Goal: Transaction & Acquisition: Purchase product/service

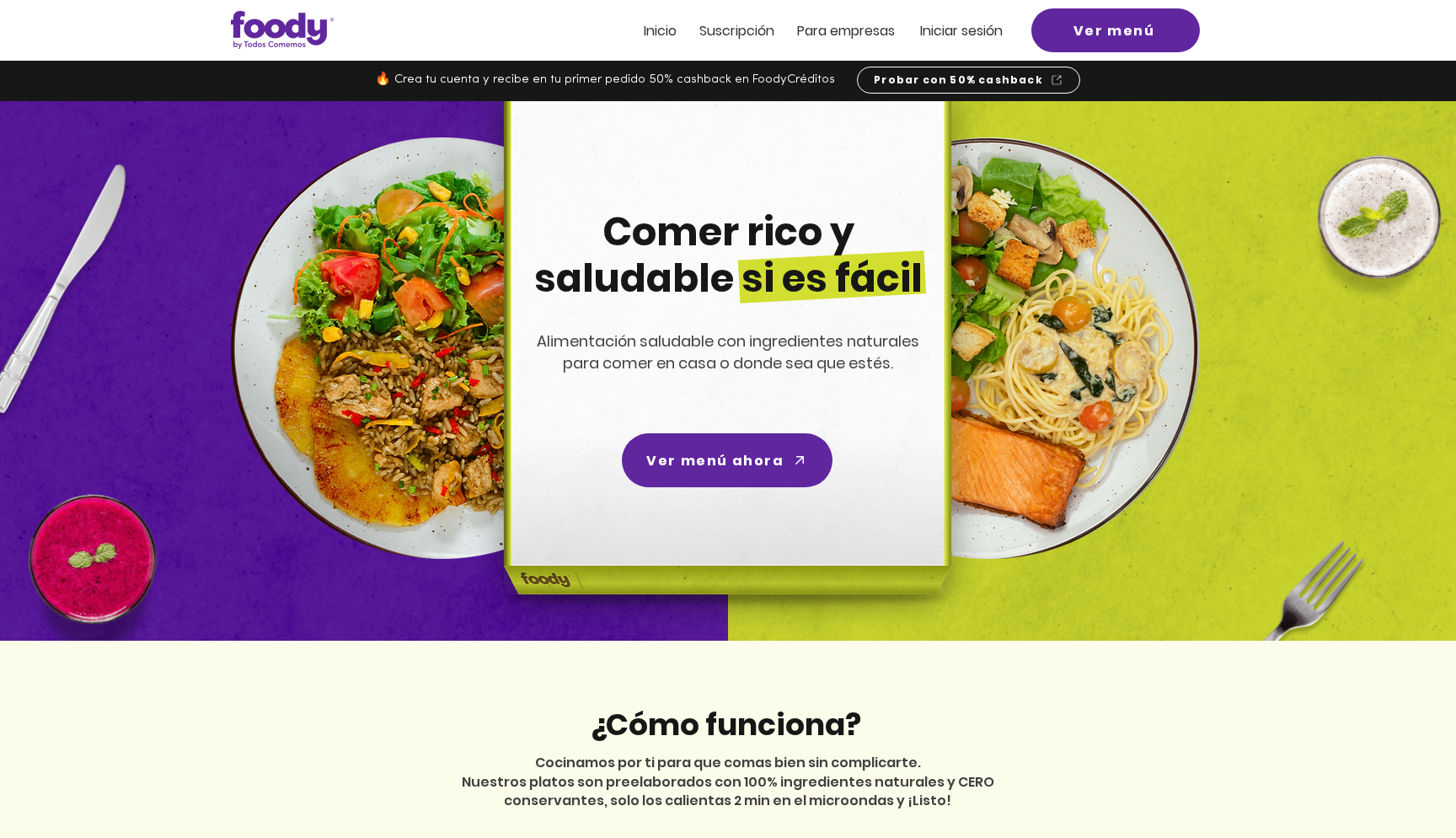
click at [951, 27] on span "Iniciar sesión" at bounding box center [961, 30] width 83 height 19
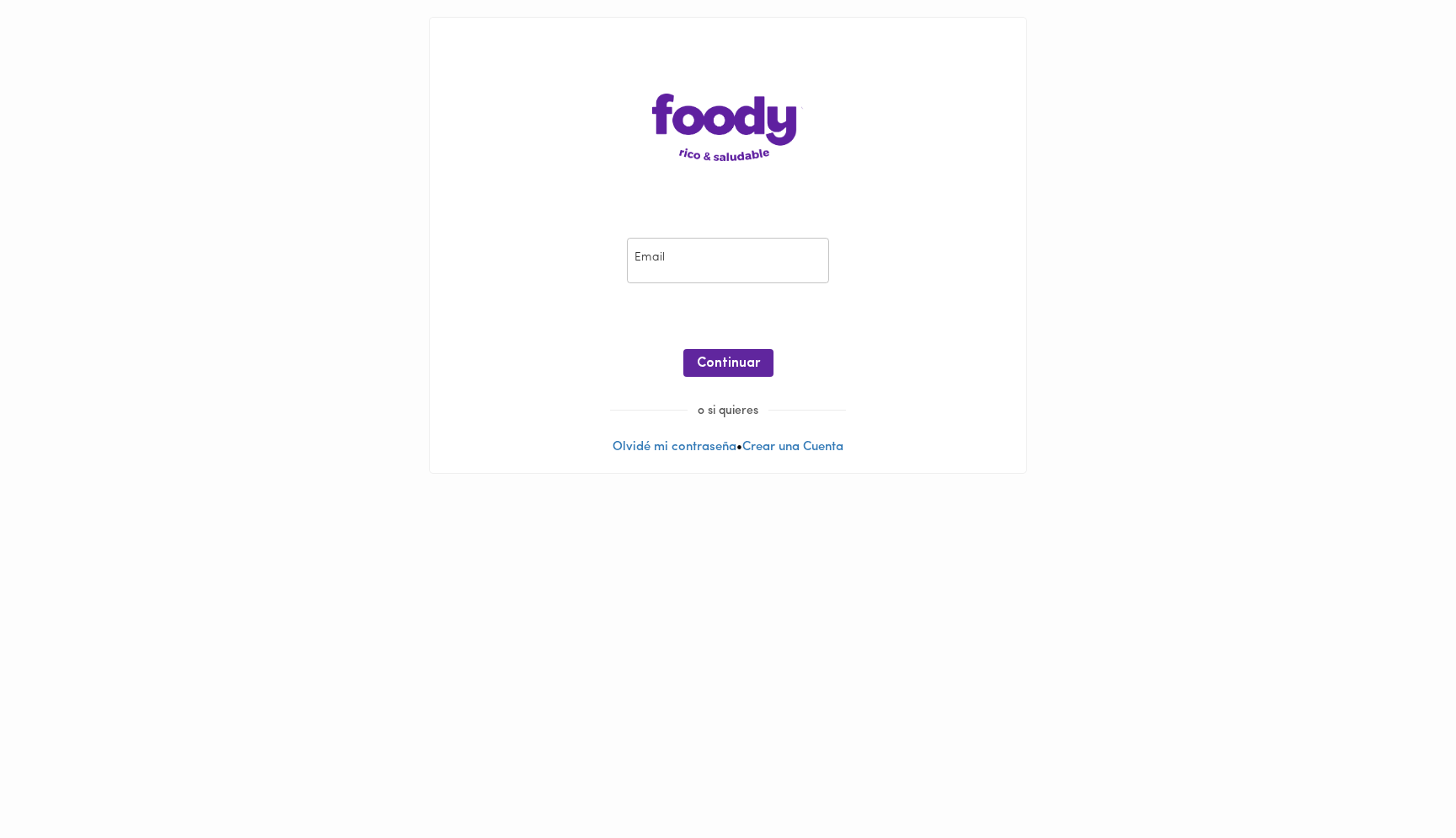
click at [686, 264] on input "email" at bounding box center [728, 260] width 202 height 46
type input "geadelgado@gmail.com"
click at [719, 349] on button "Continuar" at bounding box center [729, 363] width 91 height 28
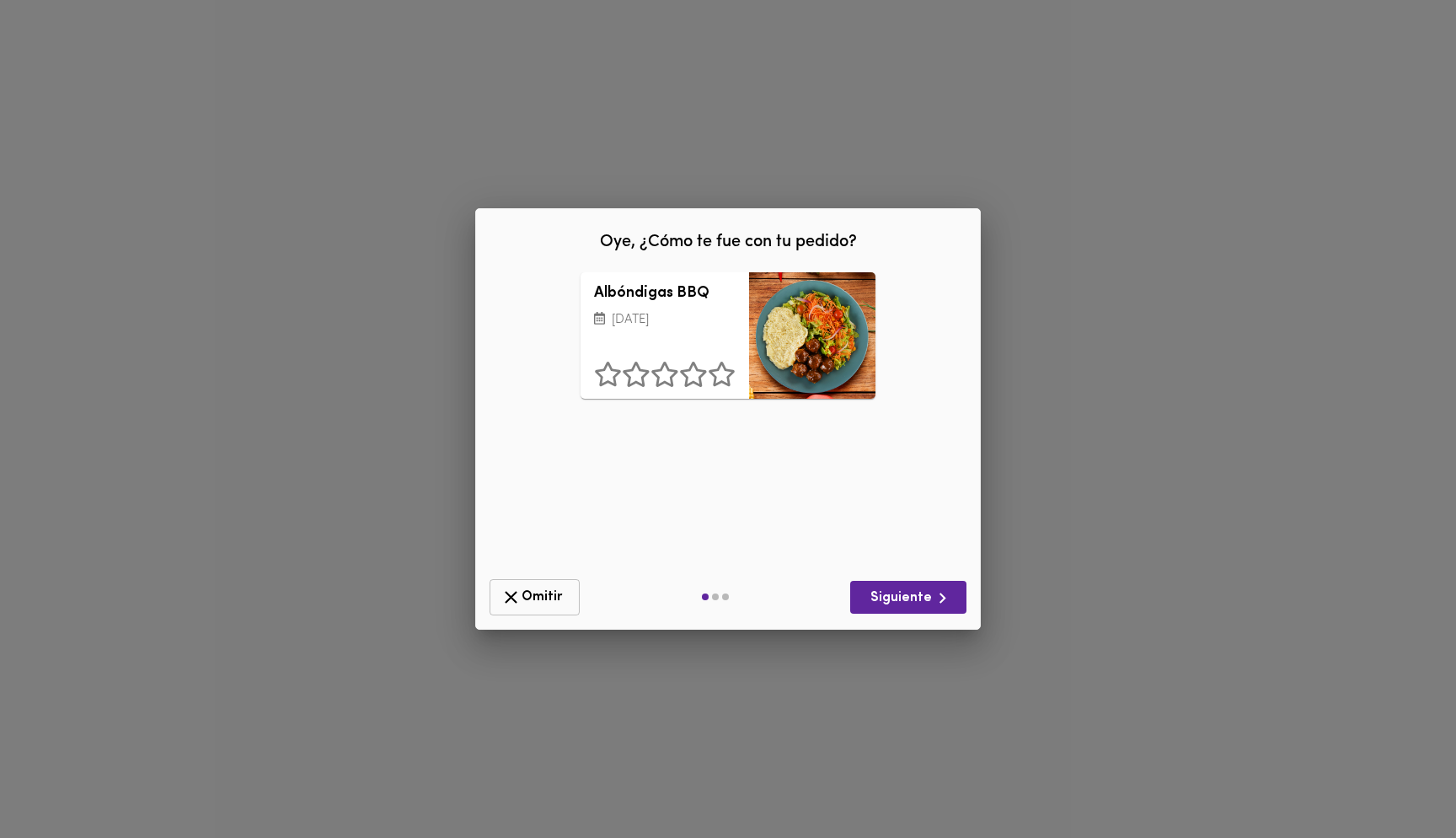
click at [516, 597] on icon "button" at bounding box center [511, 598] width 21 height 21
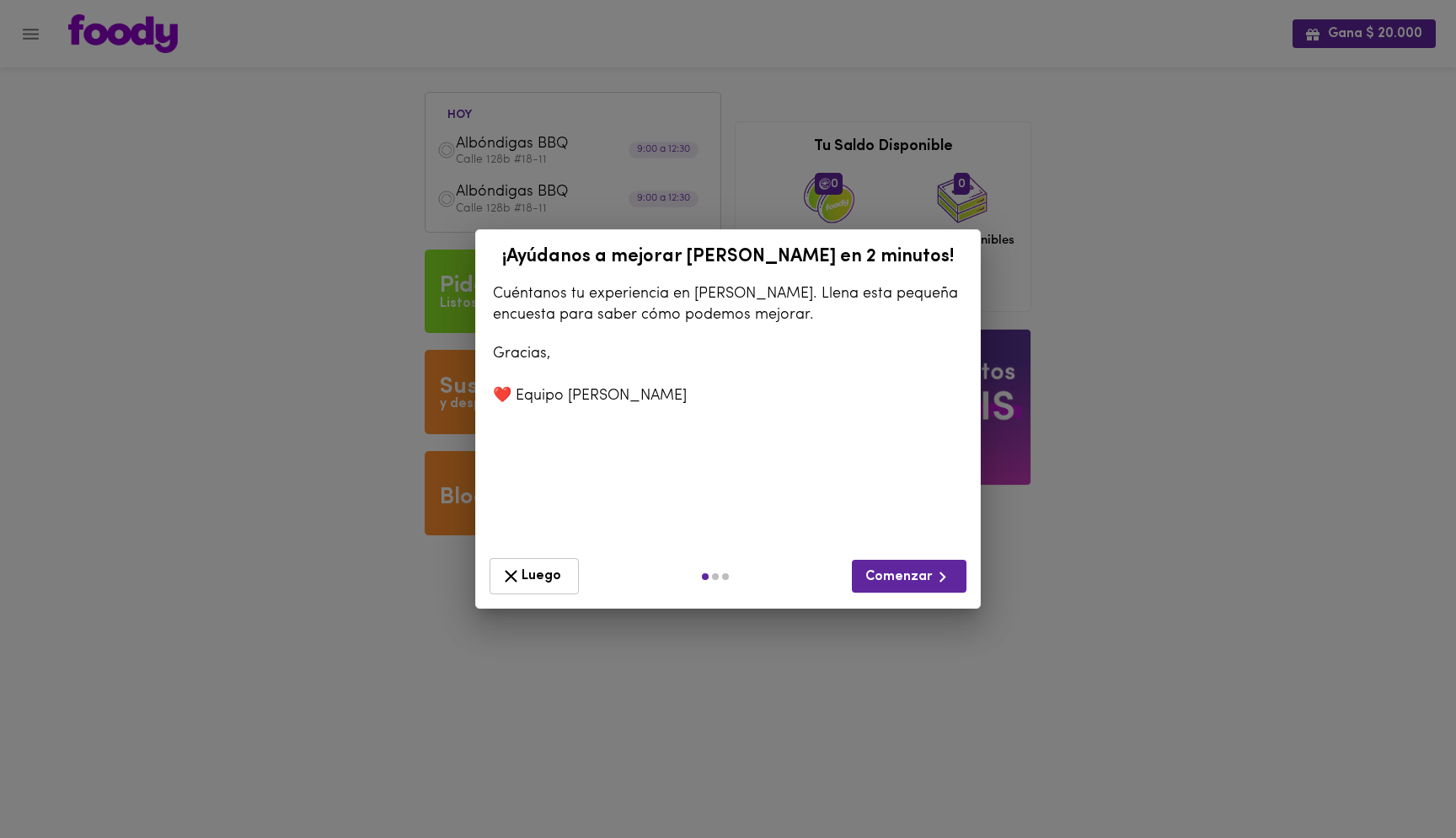
click at [512, 571] on icon "button" at bounding box center [511, 576] width 21 height 21
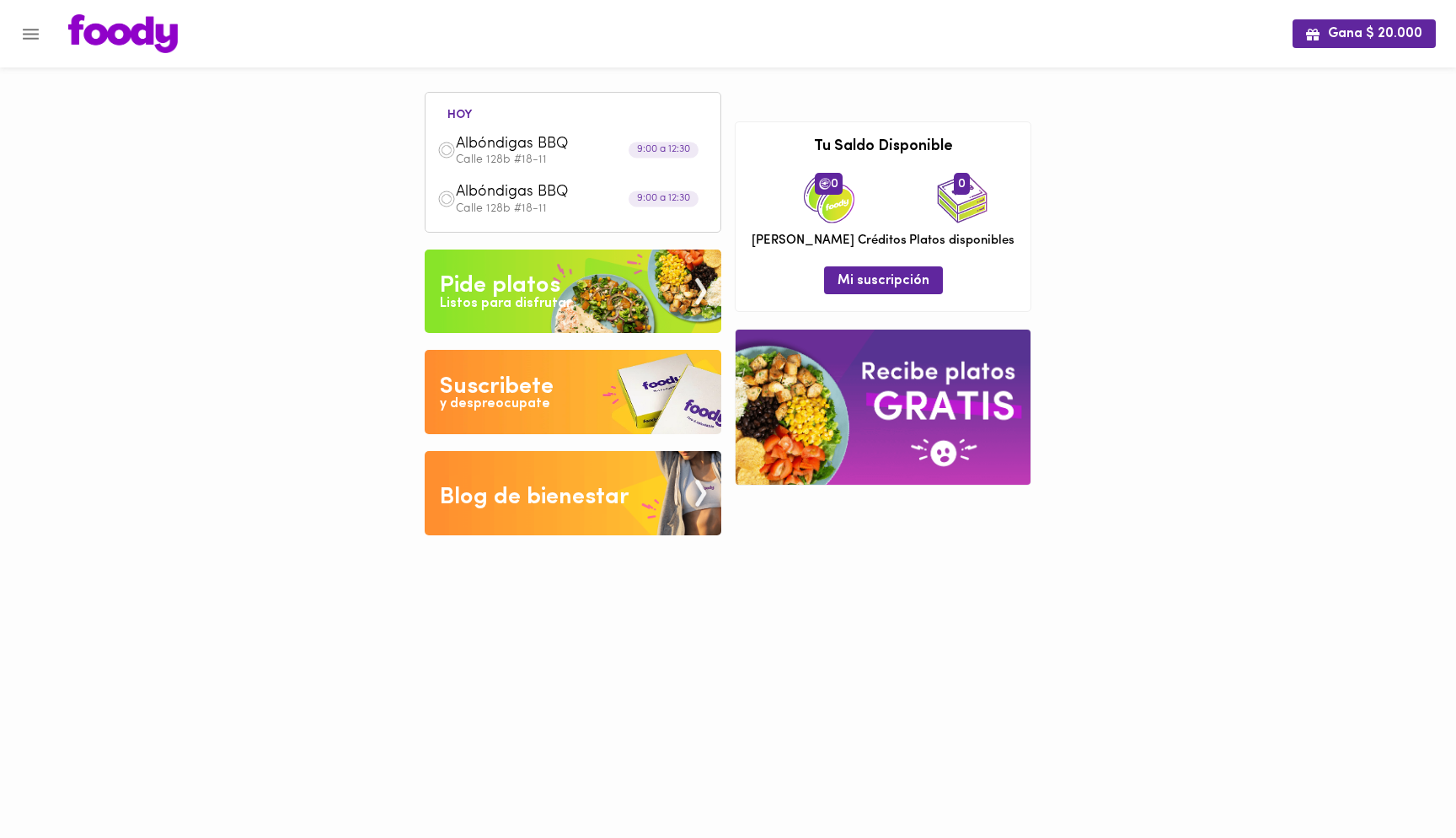
click at [32, 30] on icon "Menu" at bounding box center [30, 34] width 21 height 21
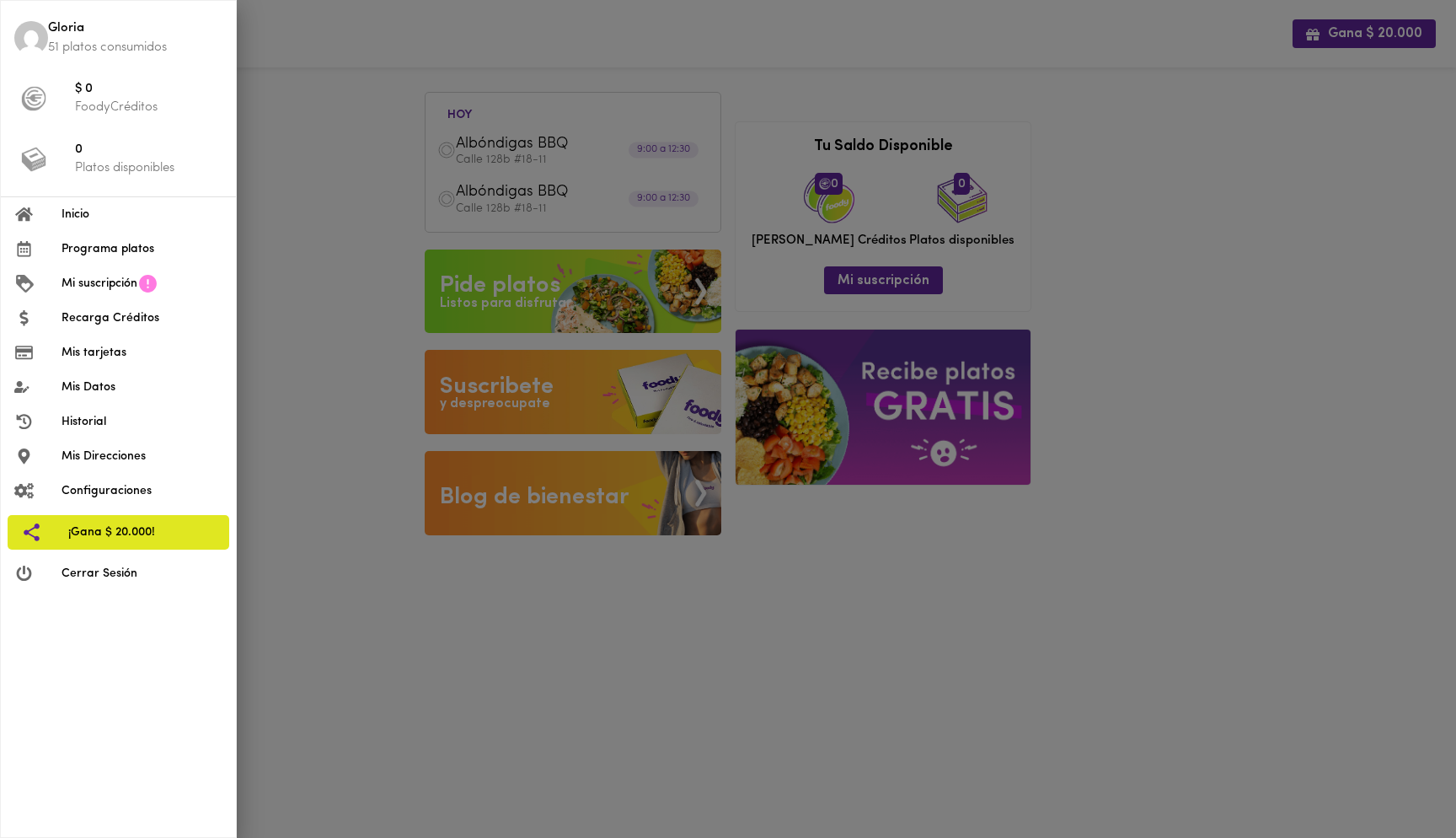
click at [87, 267] on li "Mi suscripción" at bounding box center [118, 284] width 235 height 35
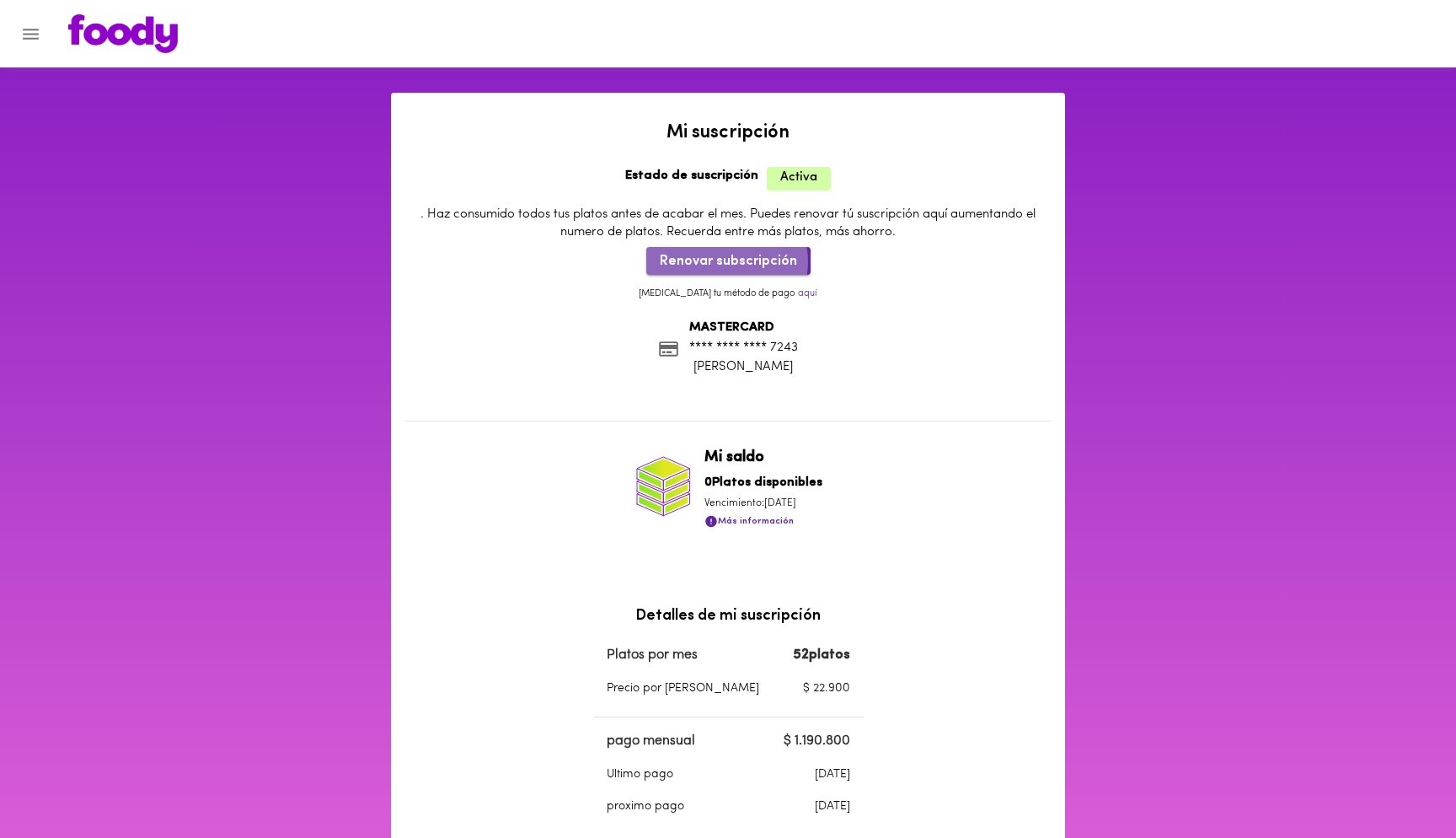
click at [728, 262] on span "Renovar subscripción" at bounding box center [729, 261] width 138 height 16
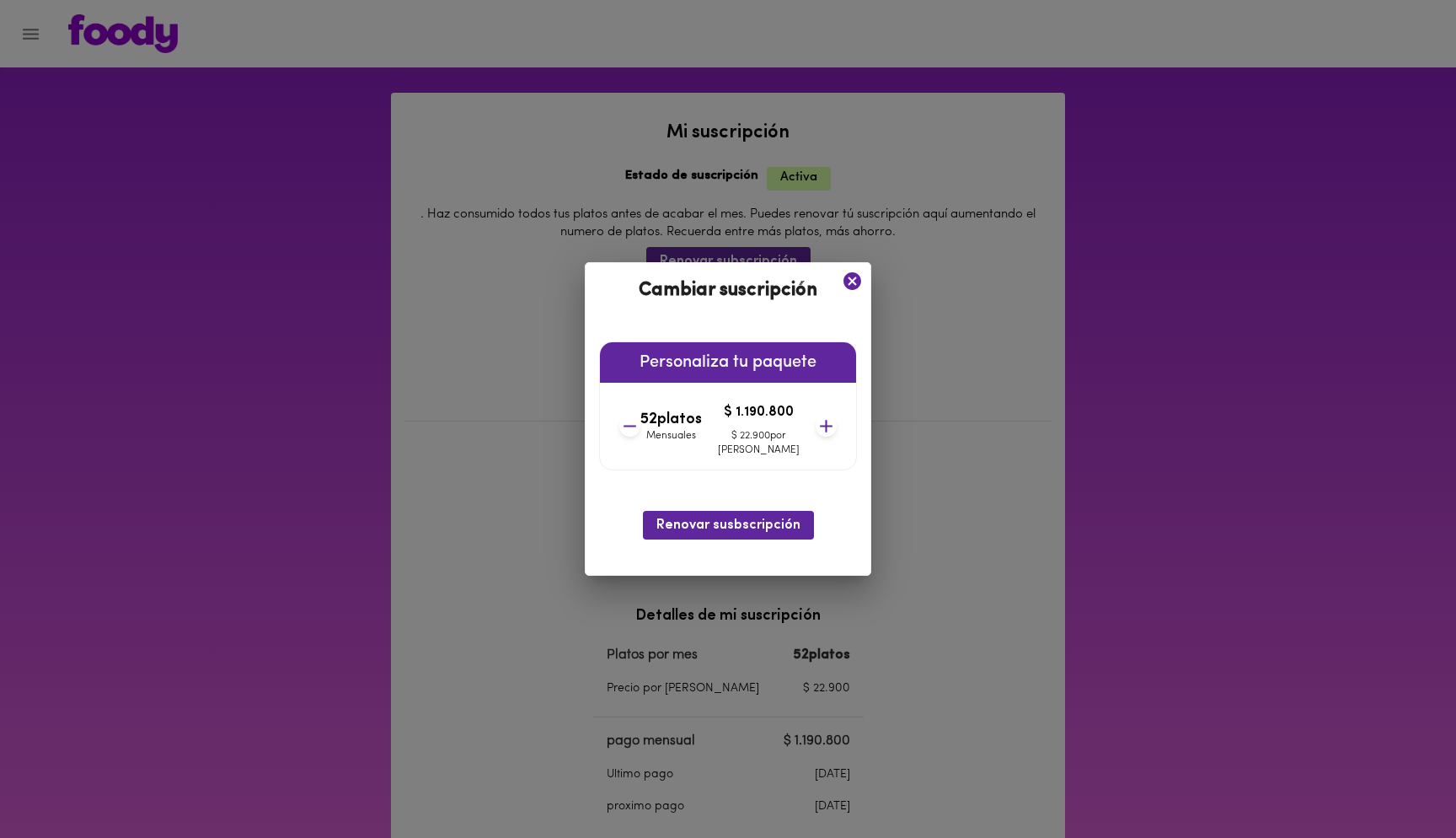
click at [820, 431] on icon at bounding box center [826, 427] width 13 height 13
click at [816, 428] on icon at bounding box center [826, 426] width 21 height 21
click at [820, 427] on icon at bounding box center [826, 427] width 13 height 13
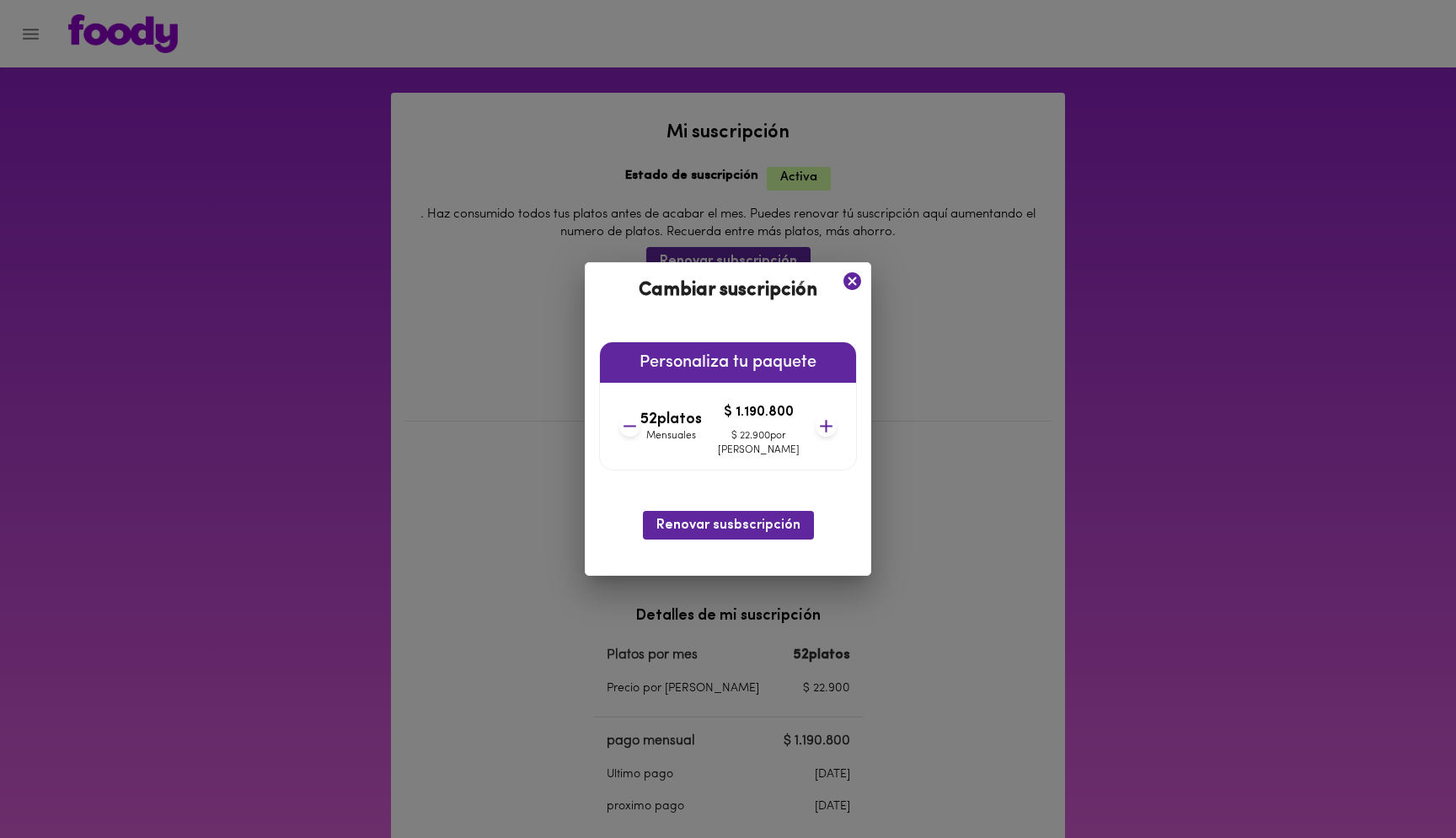
click at [820, 427] on icon at bounding box center [826, 427] width 13 height 13
click at [641, 433] on icon at bounding box center [630, 426] width 21 height 21
click at [641, 429] on icon at bounding box center [630, 426] width 21 height 21
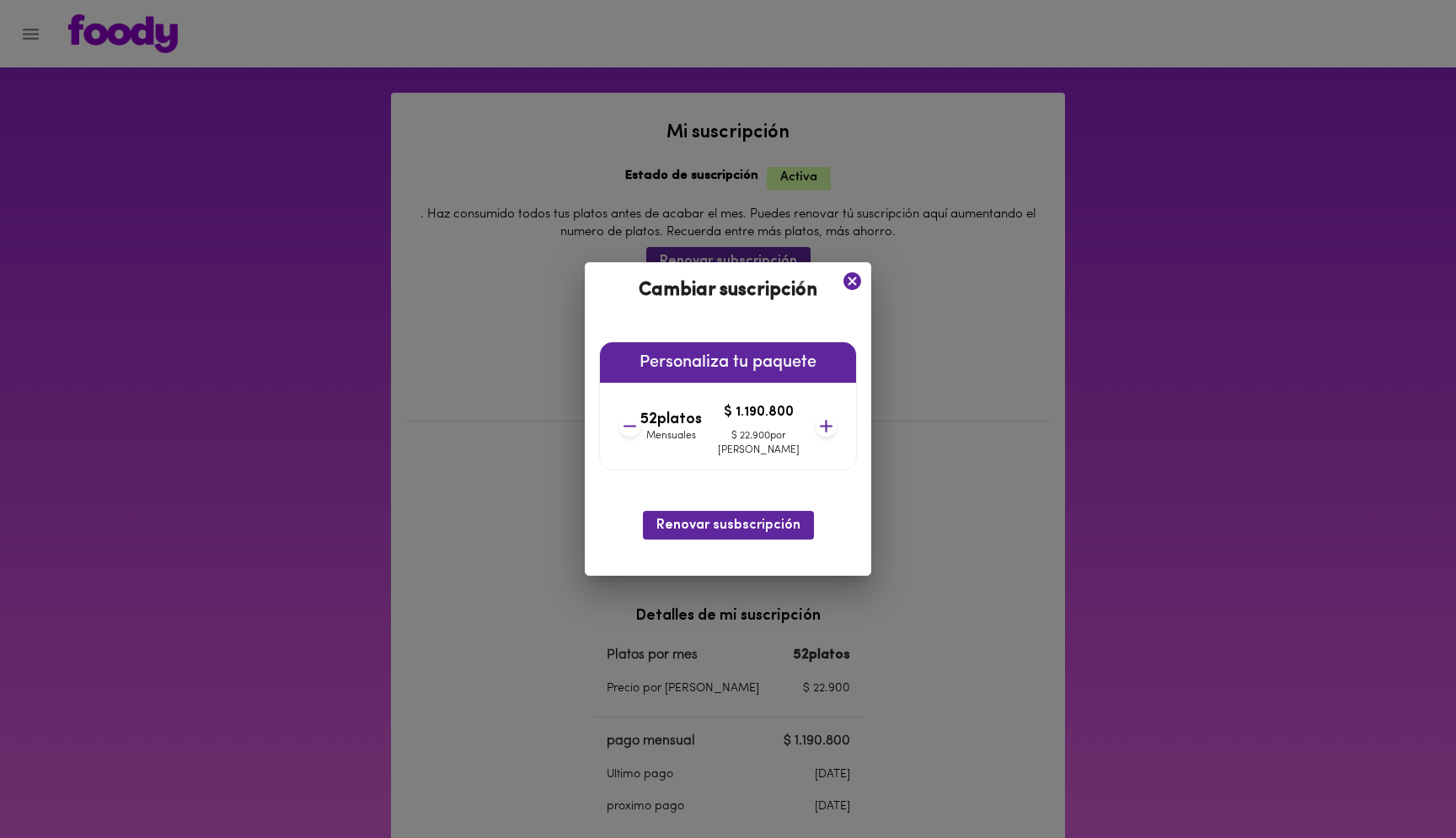
click at [641, 429] on icon at bounding box center [630, 426] width 21 height 21
click at [726, 355] on h6 "Personaliza tu paquete" at bounding box center [728, 362] width 256 height 27
click at [844, 278] on icon at bounding box center [853, 281] width 17 height 17
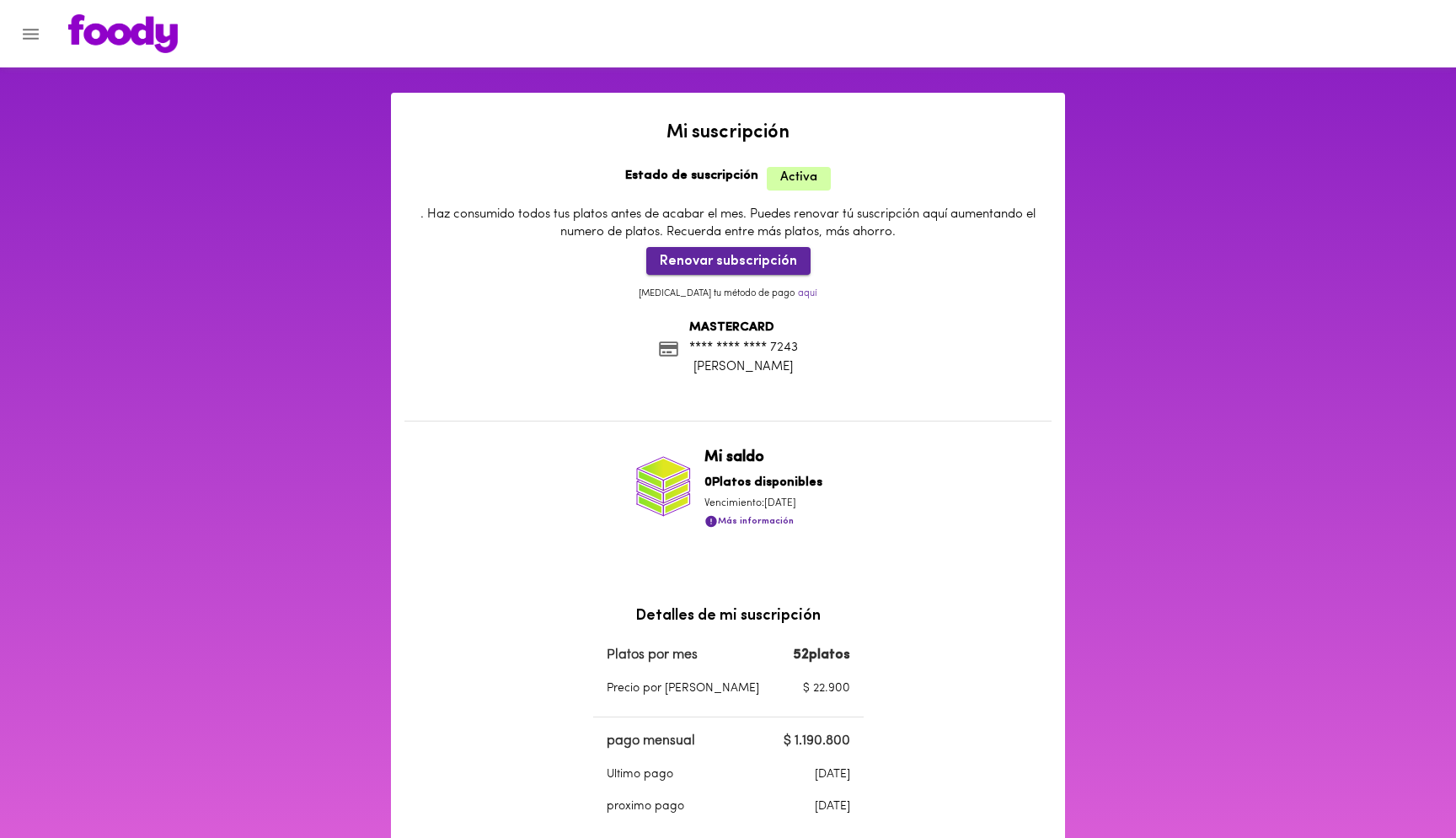
click at [739, 262] on span "Renovar subscripción" at bounding box center [729, 261] width 138 height 16
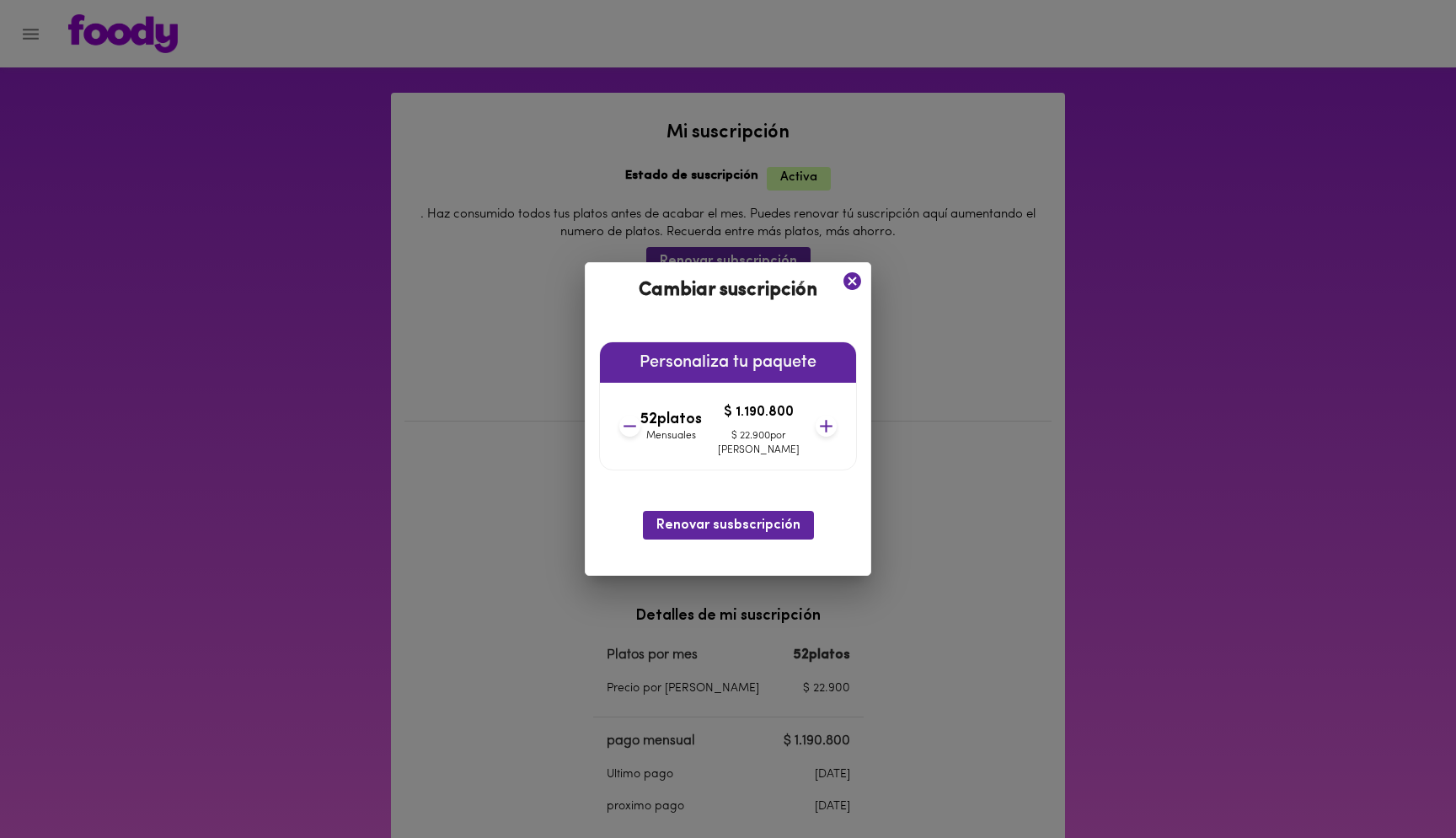
click at [820, 427] on icon at bounding box center [826, 427] width 13 height 13
click at [817, 427] on div "52 platos Mensuales $ 1.190.800 $ 22.900 por plato" at bounding box center [728, 426] width 231 height 87
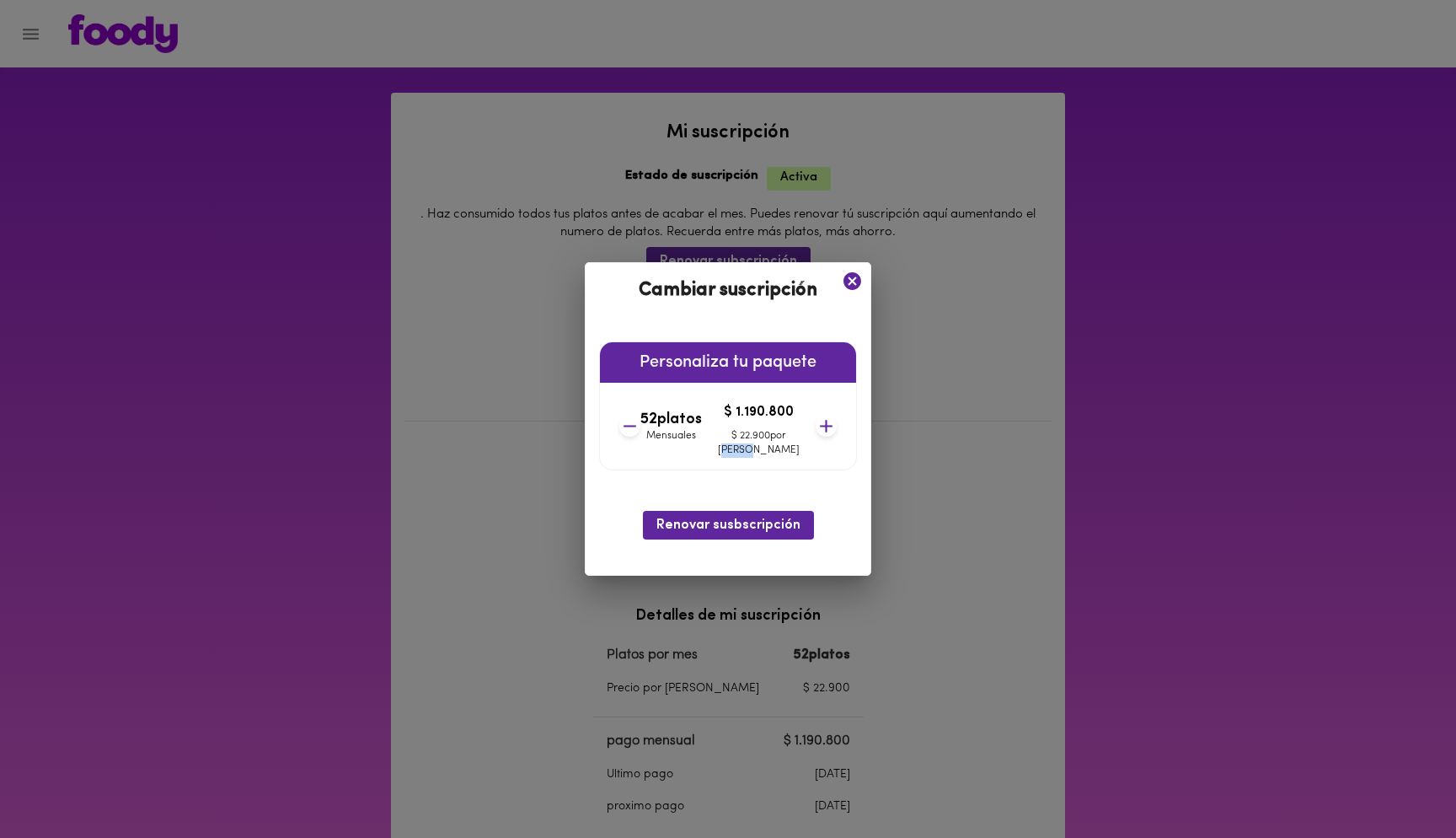
click at [818, 427] on div "52 platos Mensuales $ 1.190.800 $ 22.900 por plato" at bounding box center [728, 426] width 231 height 87
click at [813, 423] on div "52 platos Mensuales $ 1.190.800 $ 22.900 por plato" at bounding box center [728, 426] width 231 height 87
click at [816, 423] on icon at bounding box center [826, 426] width 21 height 21
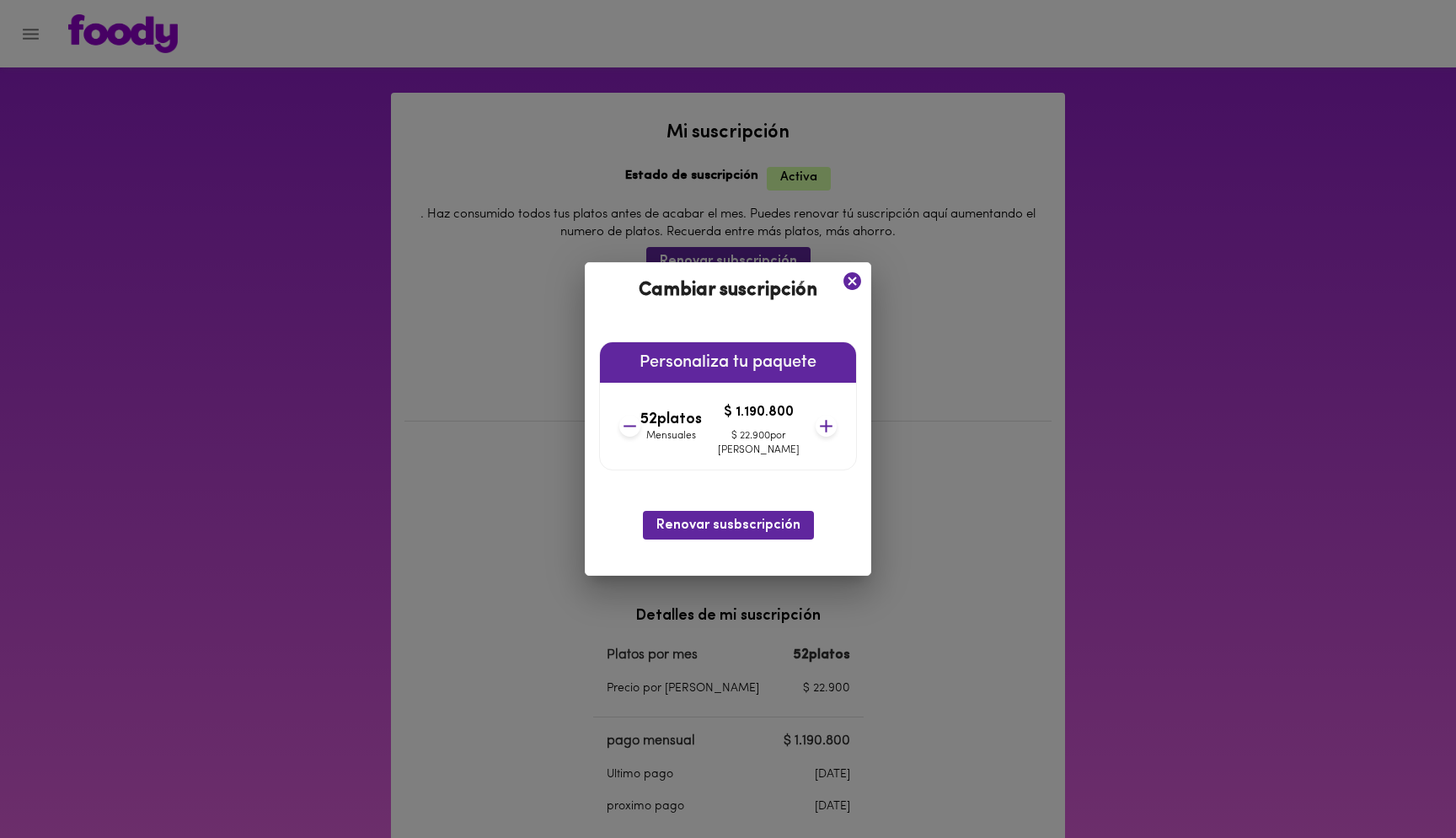
click at [816, 423] on icon at bounding box center [826, 426] width 21 height 21
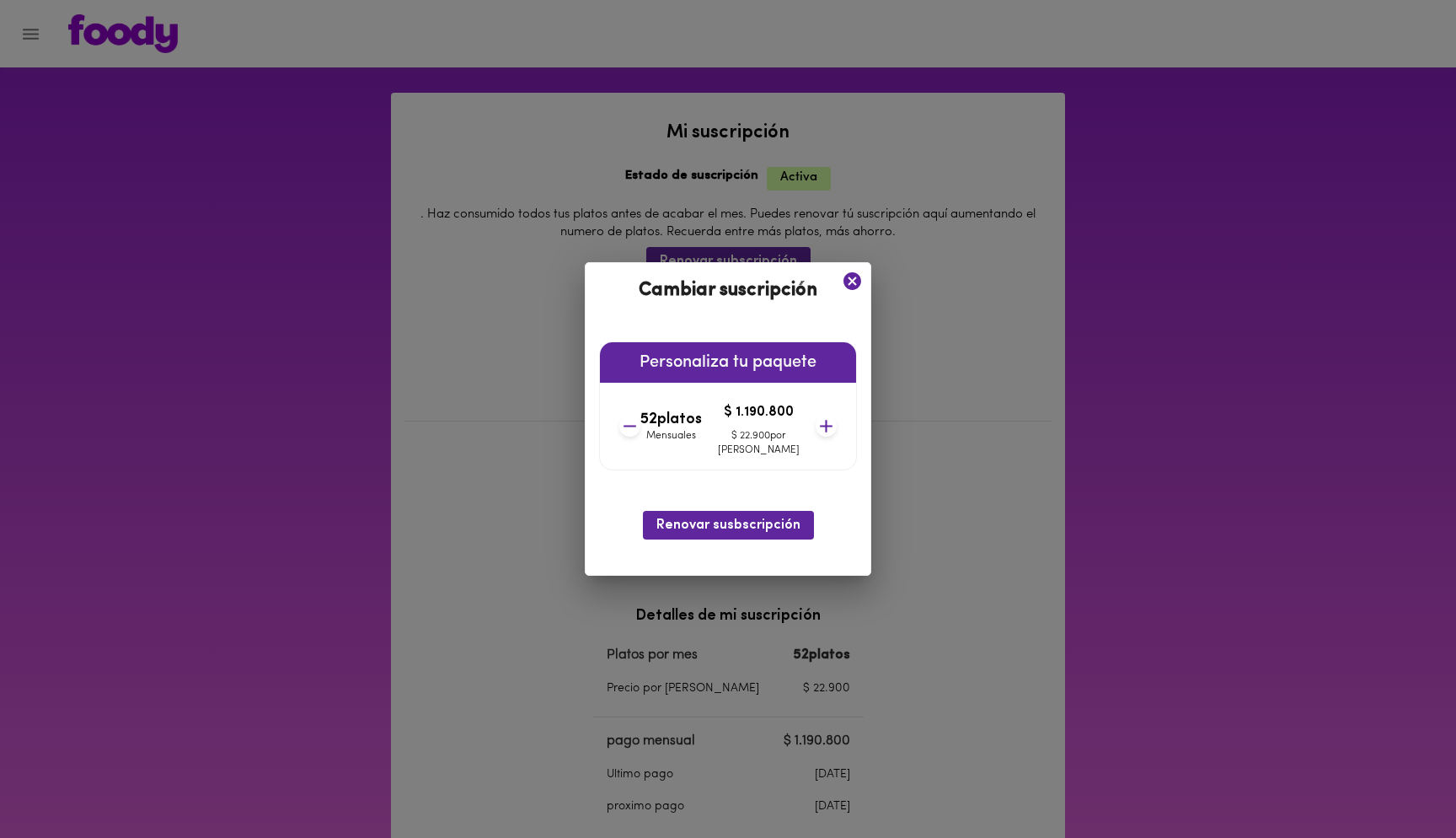
click at [659, 435] on div "52 platos Mensuales $ 1.190.800 $ 22.900 por plato" at bounding box center [728, 426] width 231 height 87
click at [641, 432] on icon at bounding box center [630, 426] width 21 height 21
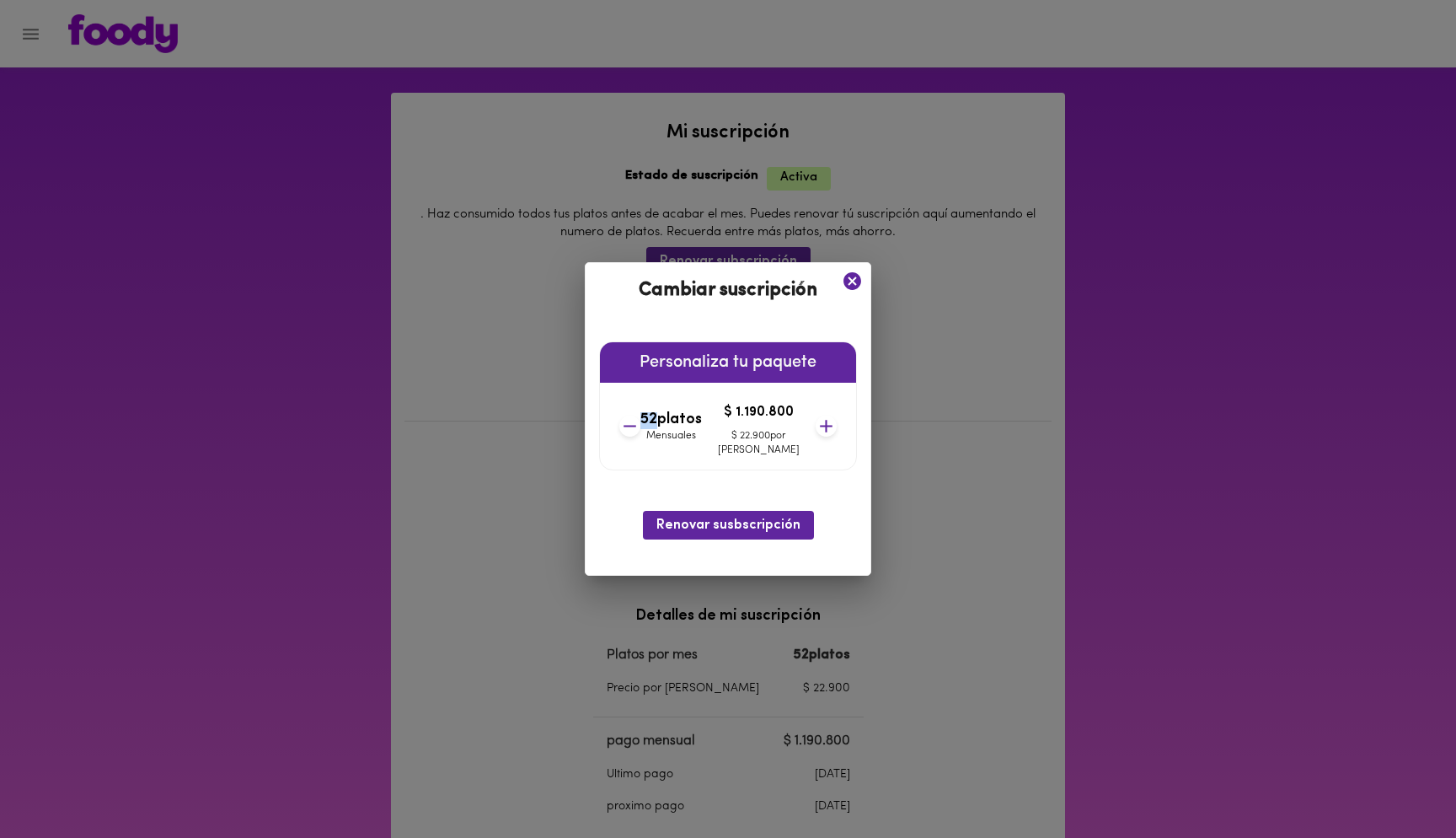
click at [641, 432] on icon at bounding box center [630, 426] width 21 height 21
click at [665, 513] on button "Renovar susbscripción" at bounding box center [728, 524] width 171 height 28
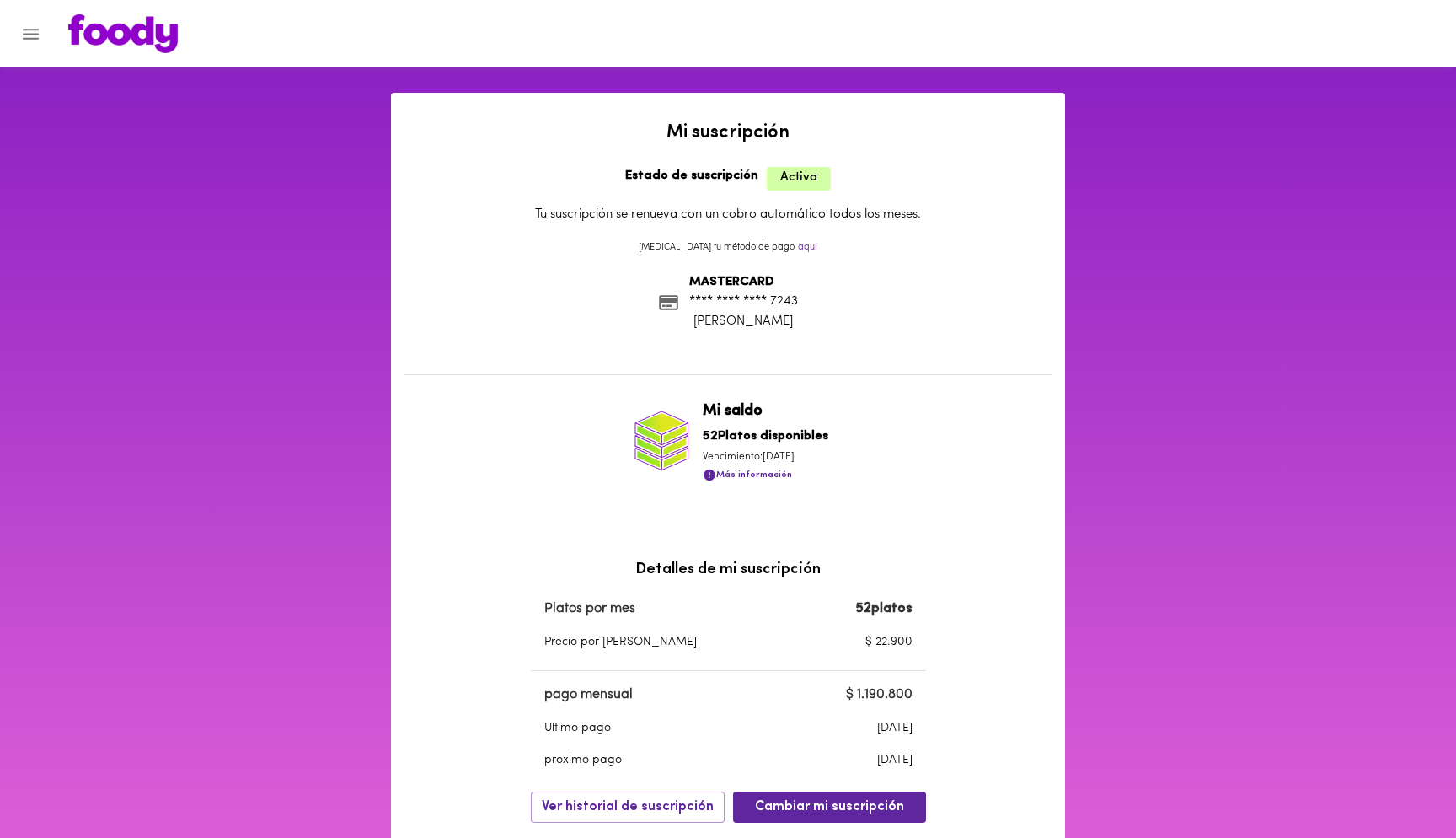
click at [28, 31] on icon "Menu" at bounding box center [30, 34] width 21 height 21
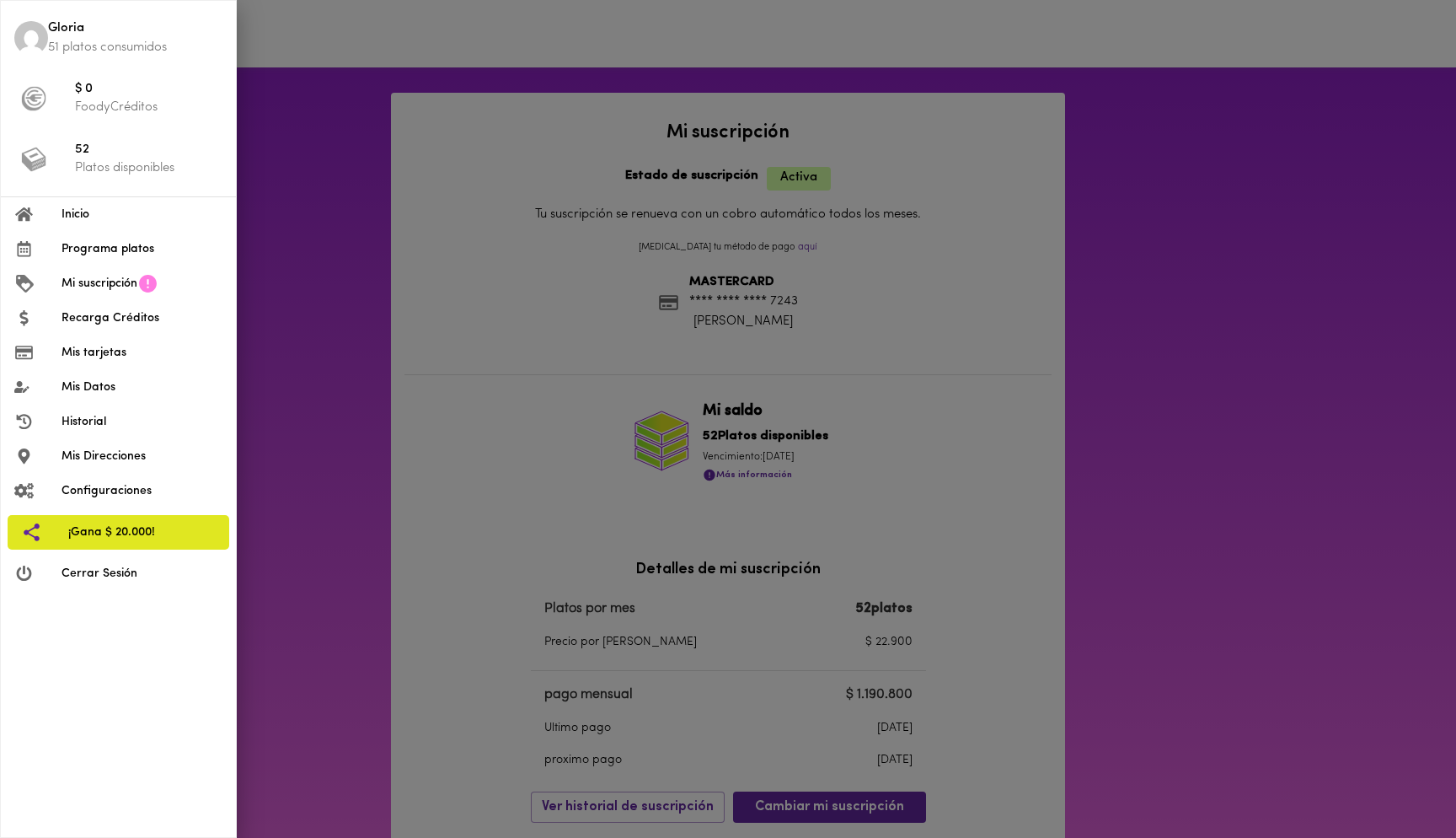
click at [68, 215] on span "Inicio" at bounding box center [142, 214] width 161 height 17
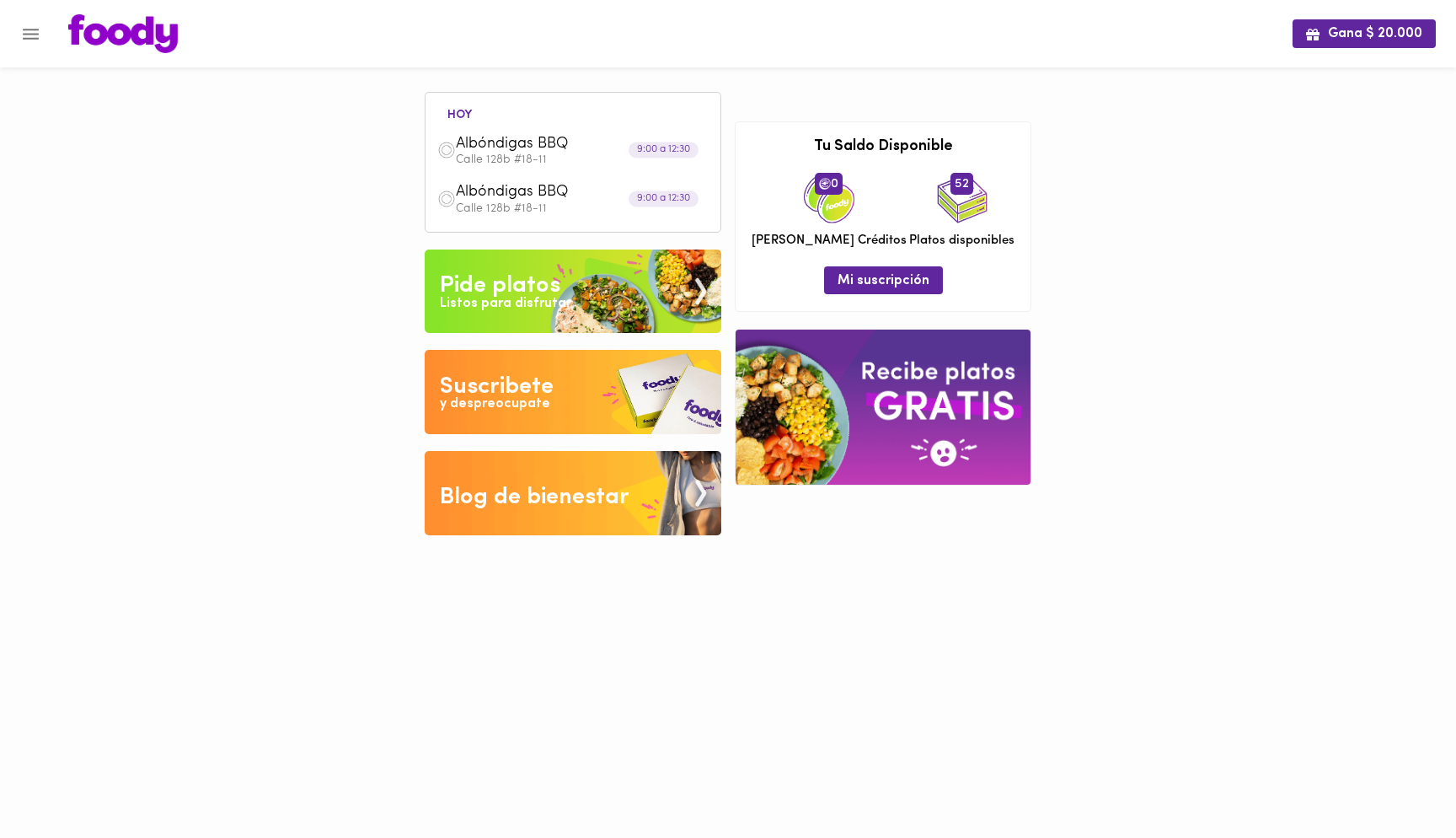
click at [474, 291] on div "Pide platos" at bounding box center [500, 286] width 120 height 34
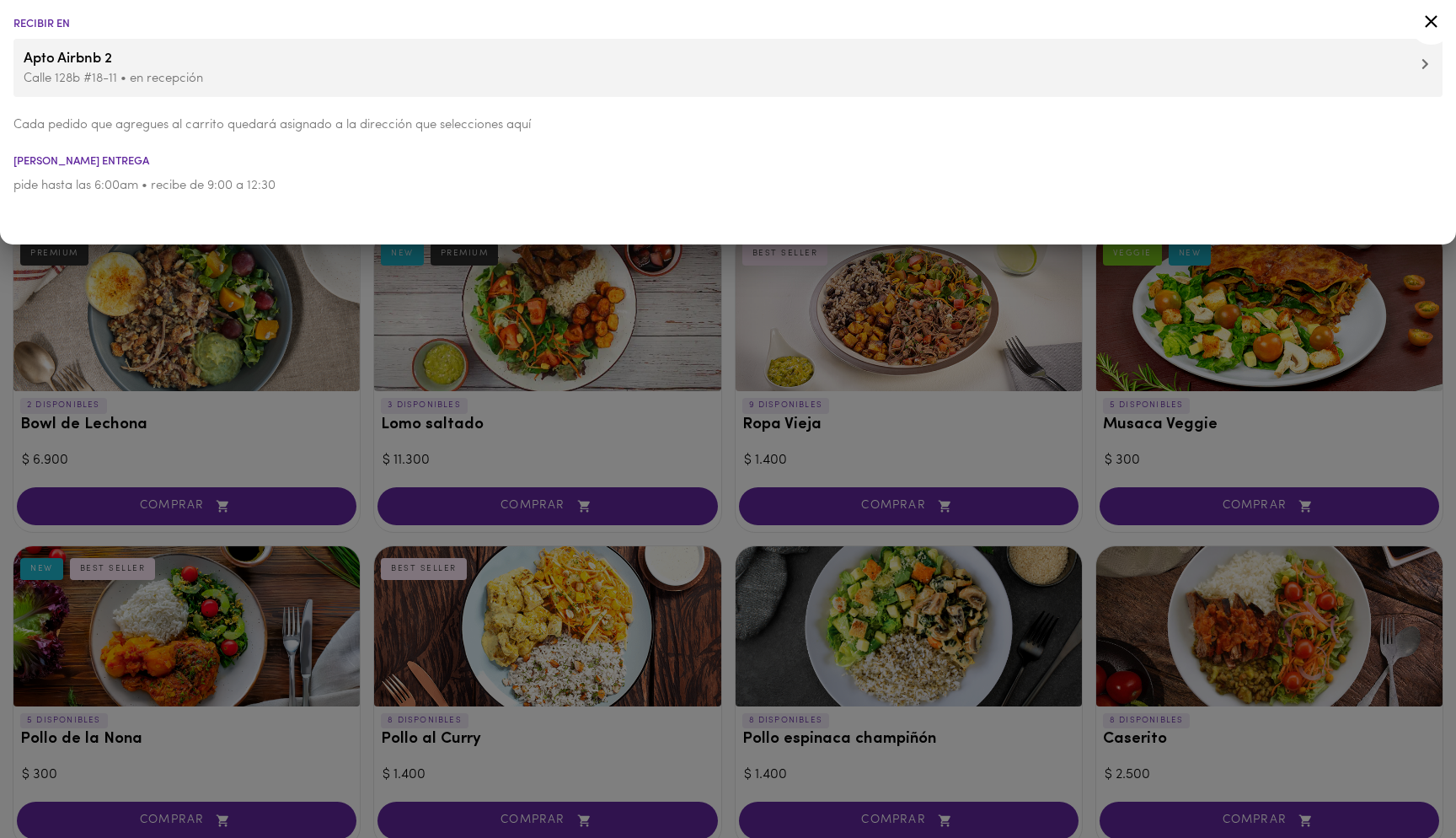
click at [369, 358] on div at bounding box center [728, 419] width 1456 height 838
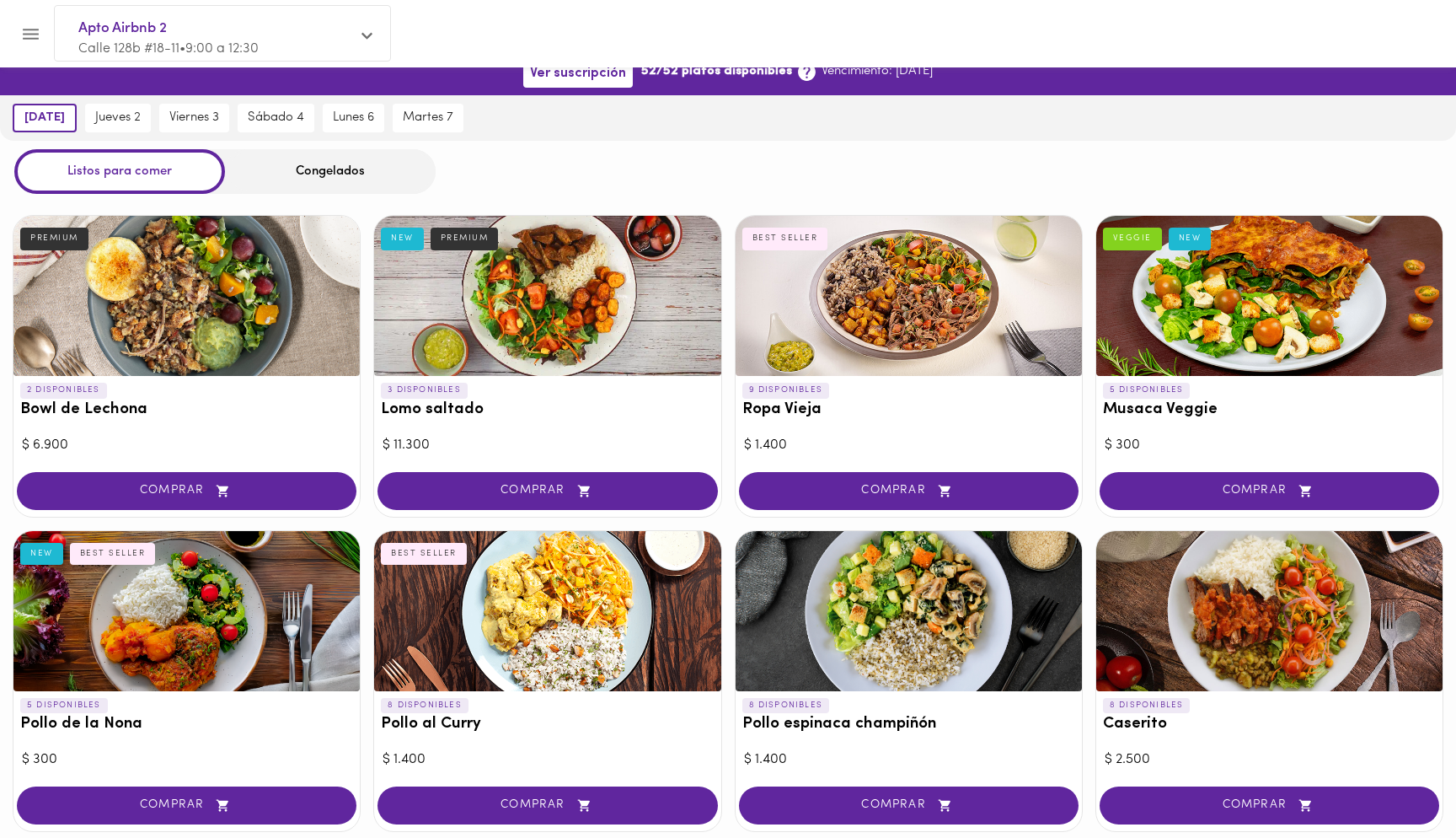
scroll to position [16, 0]
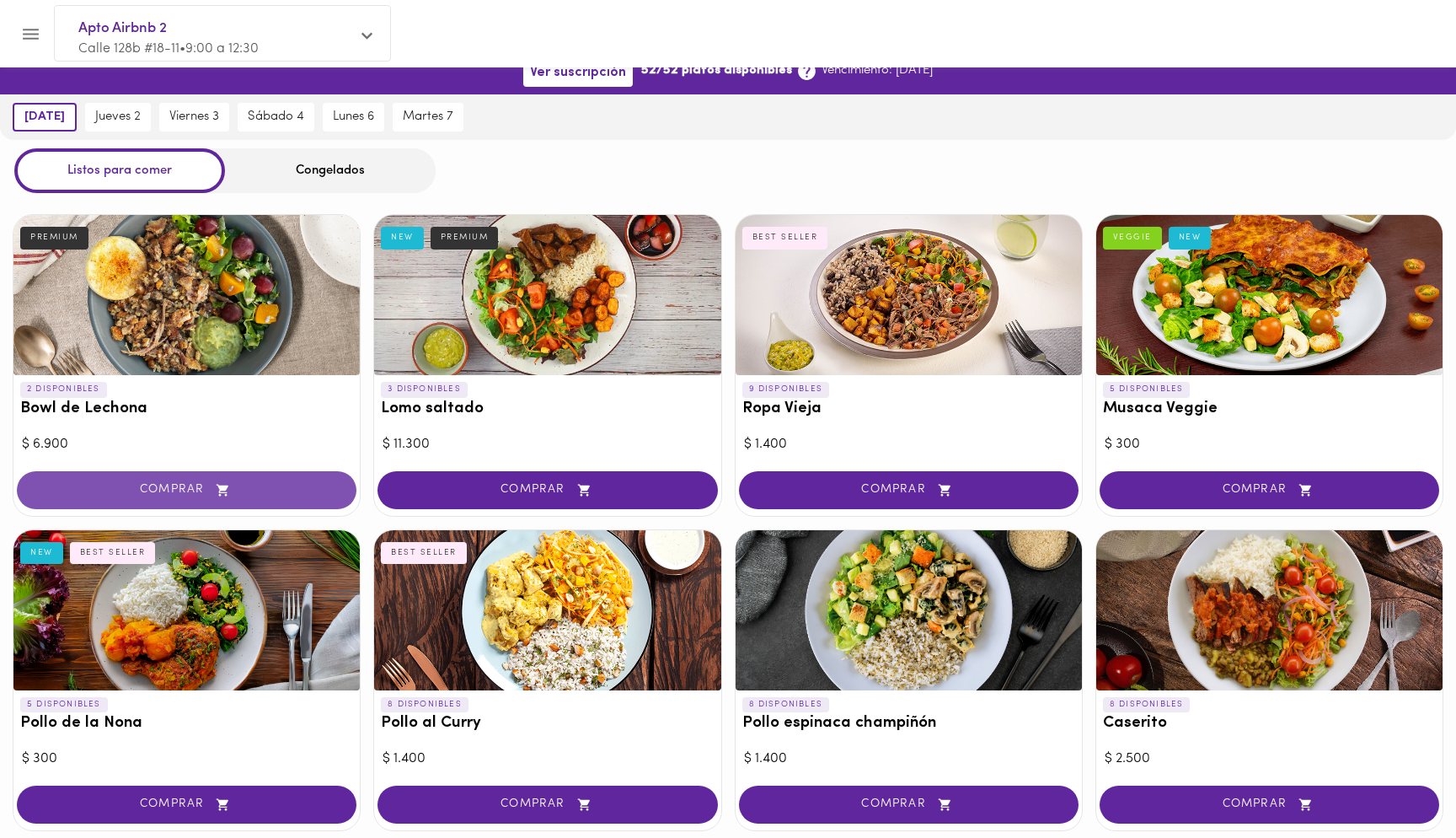
click at [119, 491] on span "COMPRAR" at bounding box center [187, 490] width 298 height 14
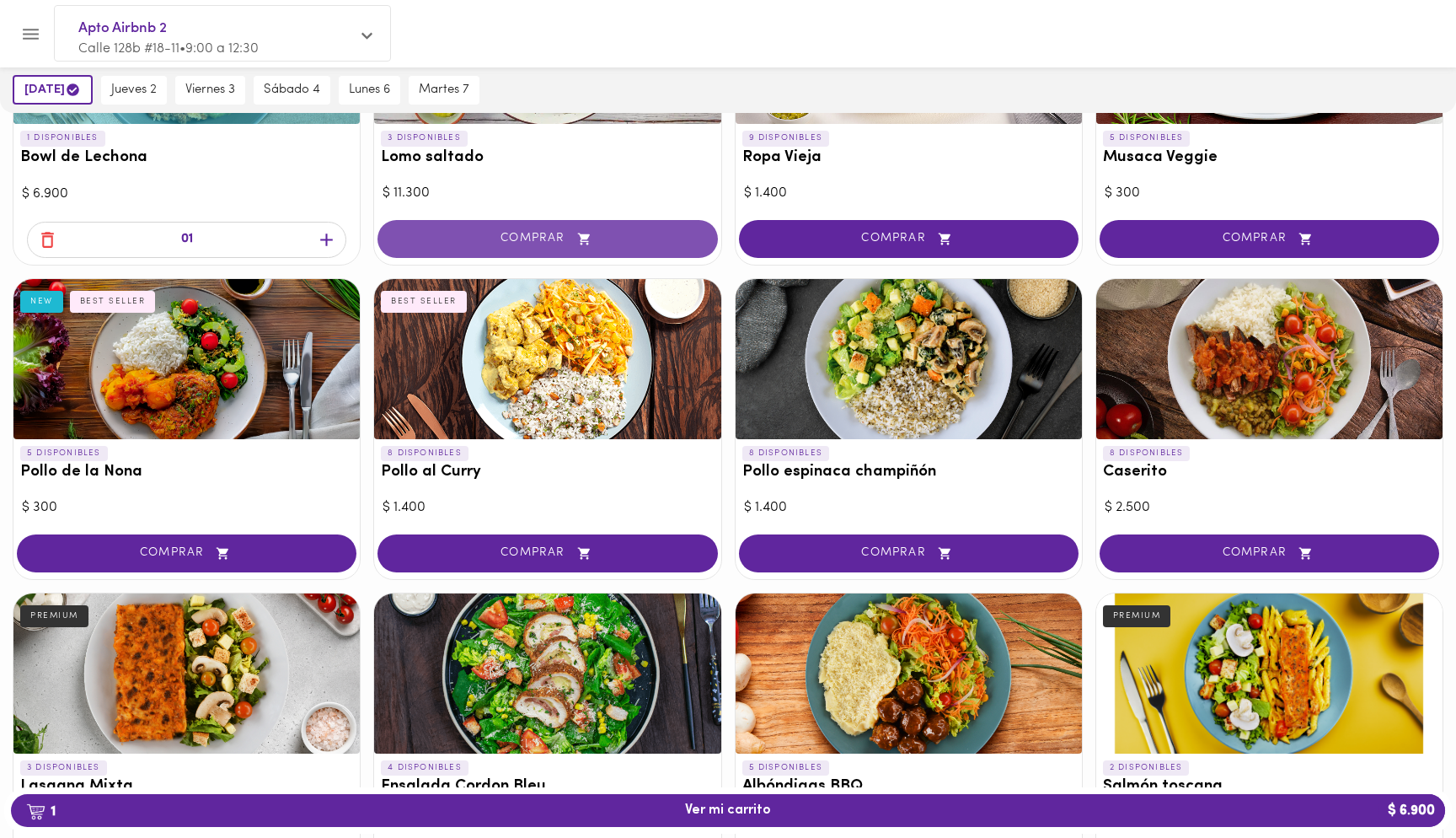
scroll to position [284, 0]
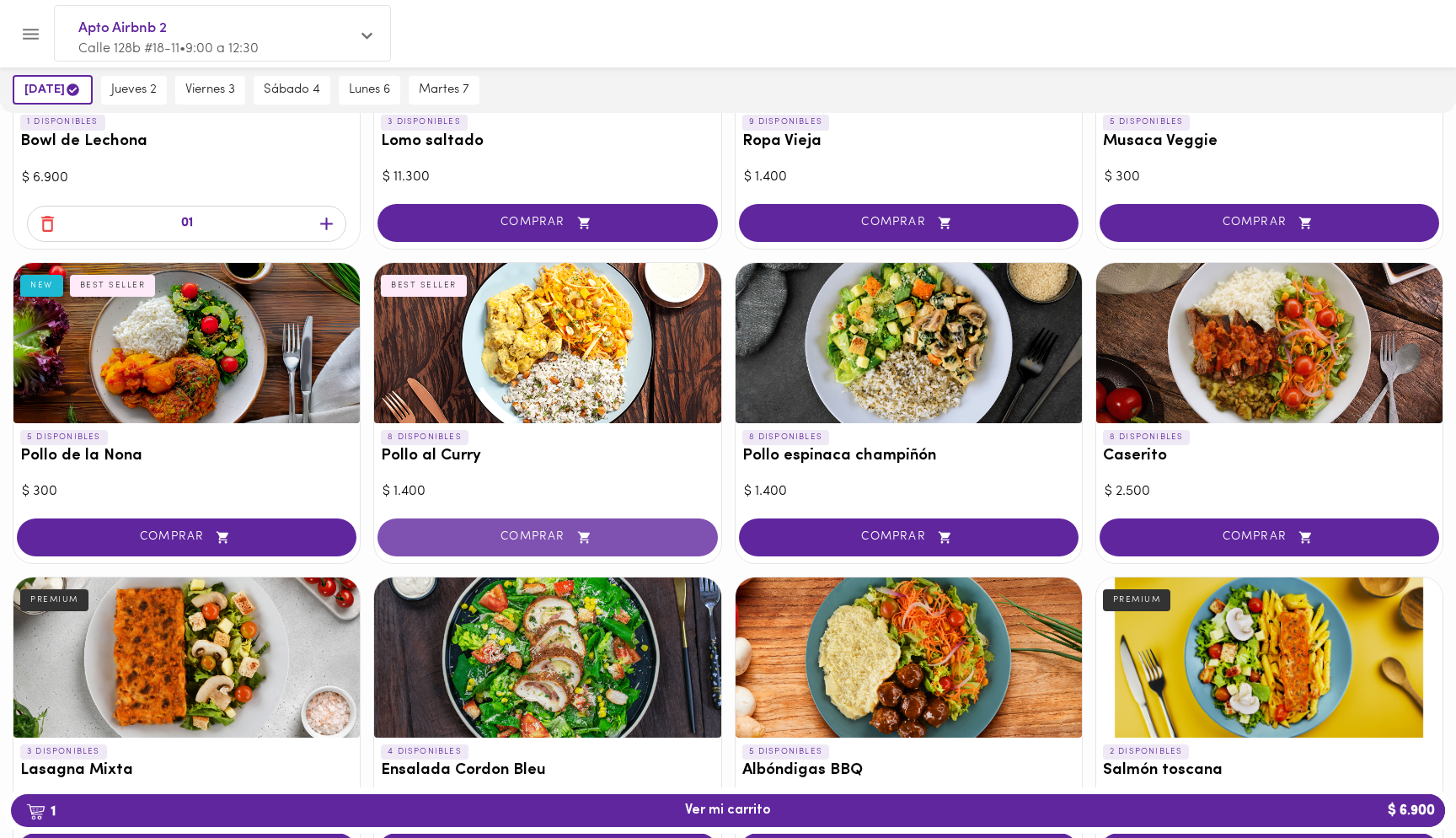
click at [686, 537] on span "COMPRAR" at bounding box center [548, 537] width 298 height 14
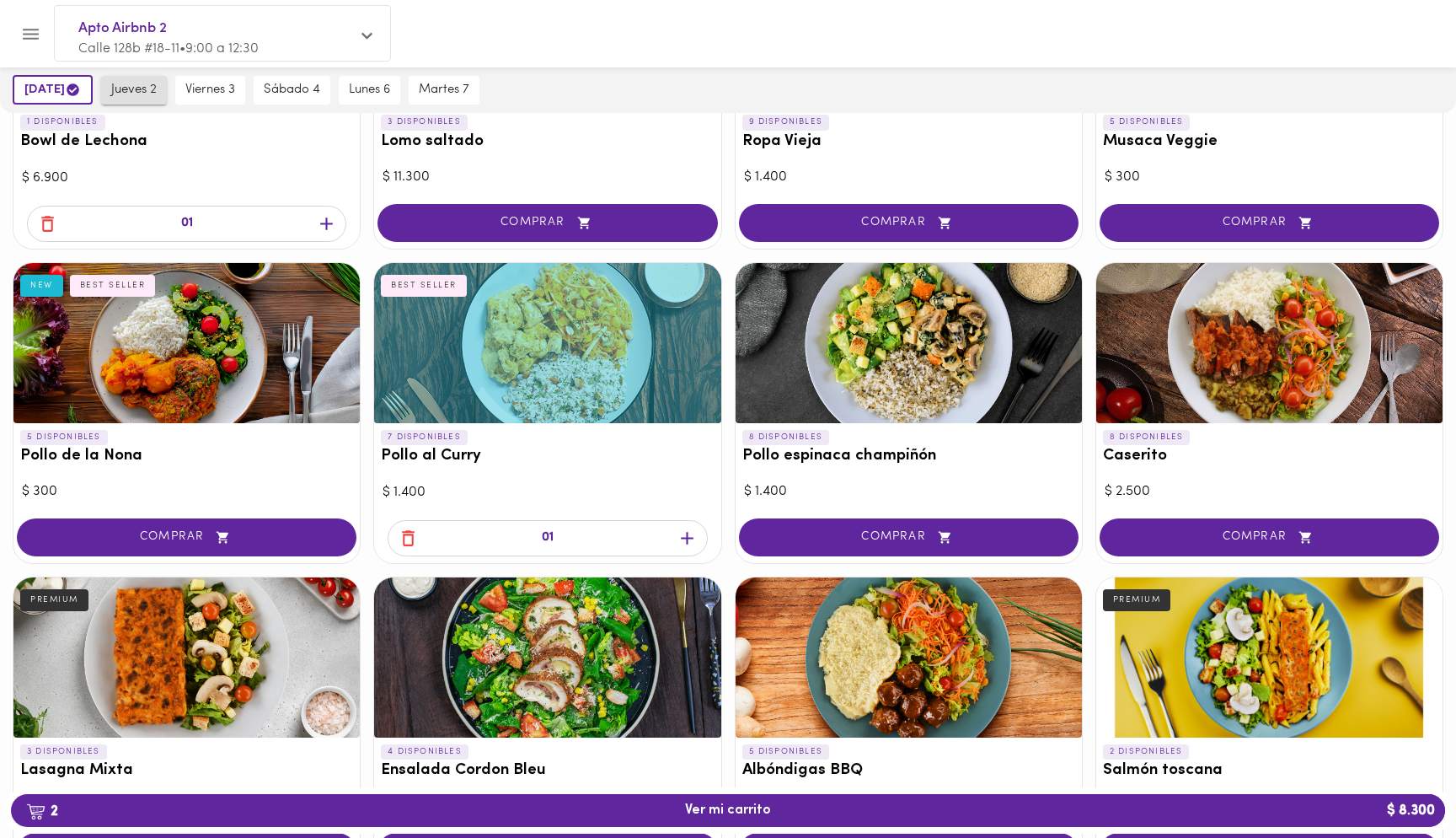
click at [152, 91] on span "jueves 2" at bounding box center [134, 90] width 45 height 15
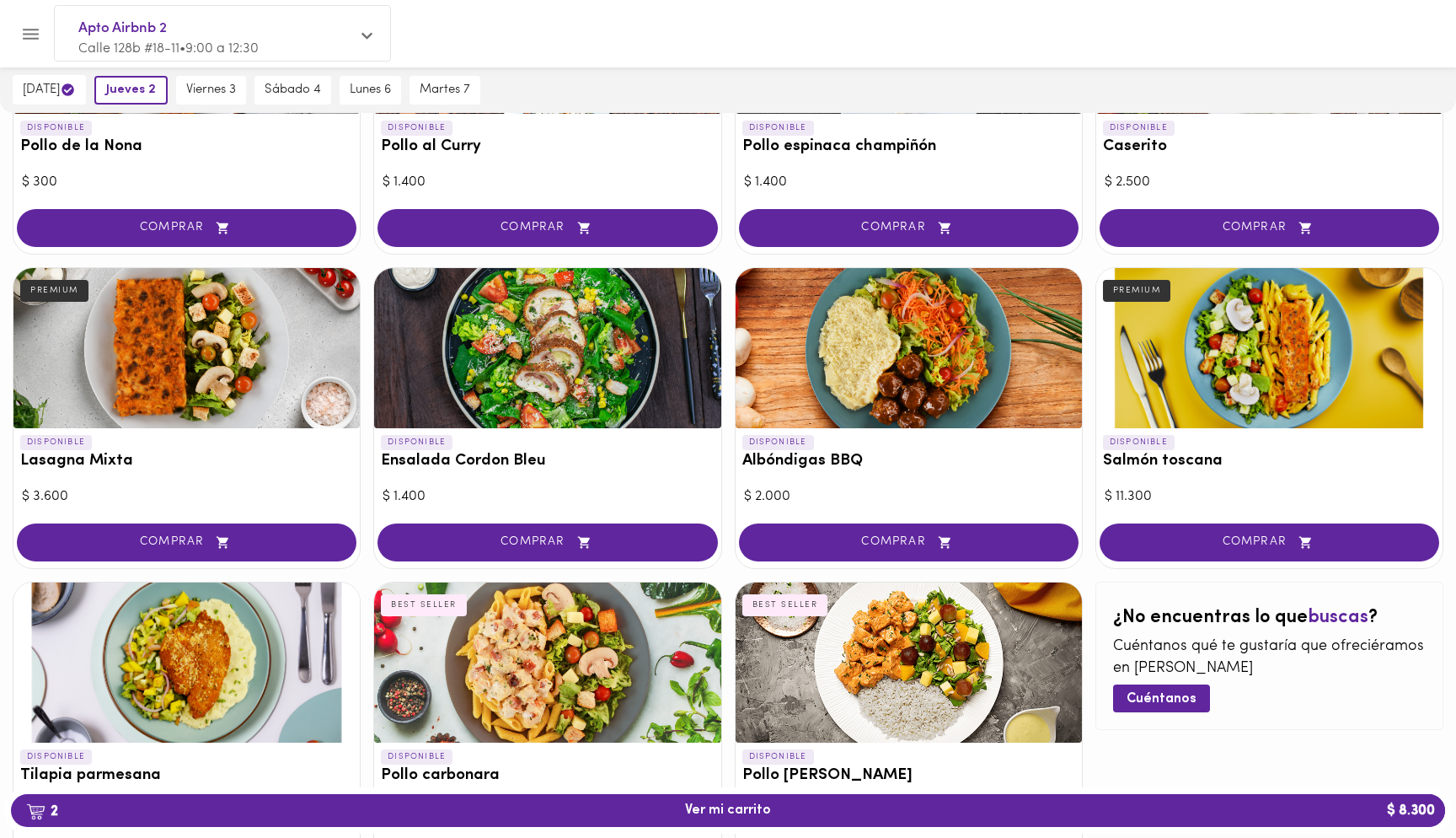
scroll to position [639, 0]
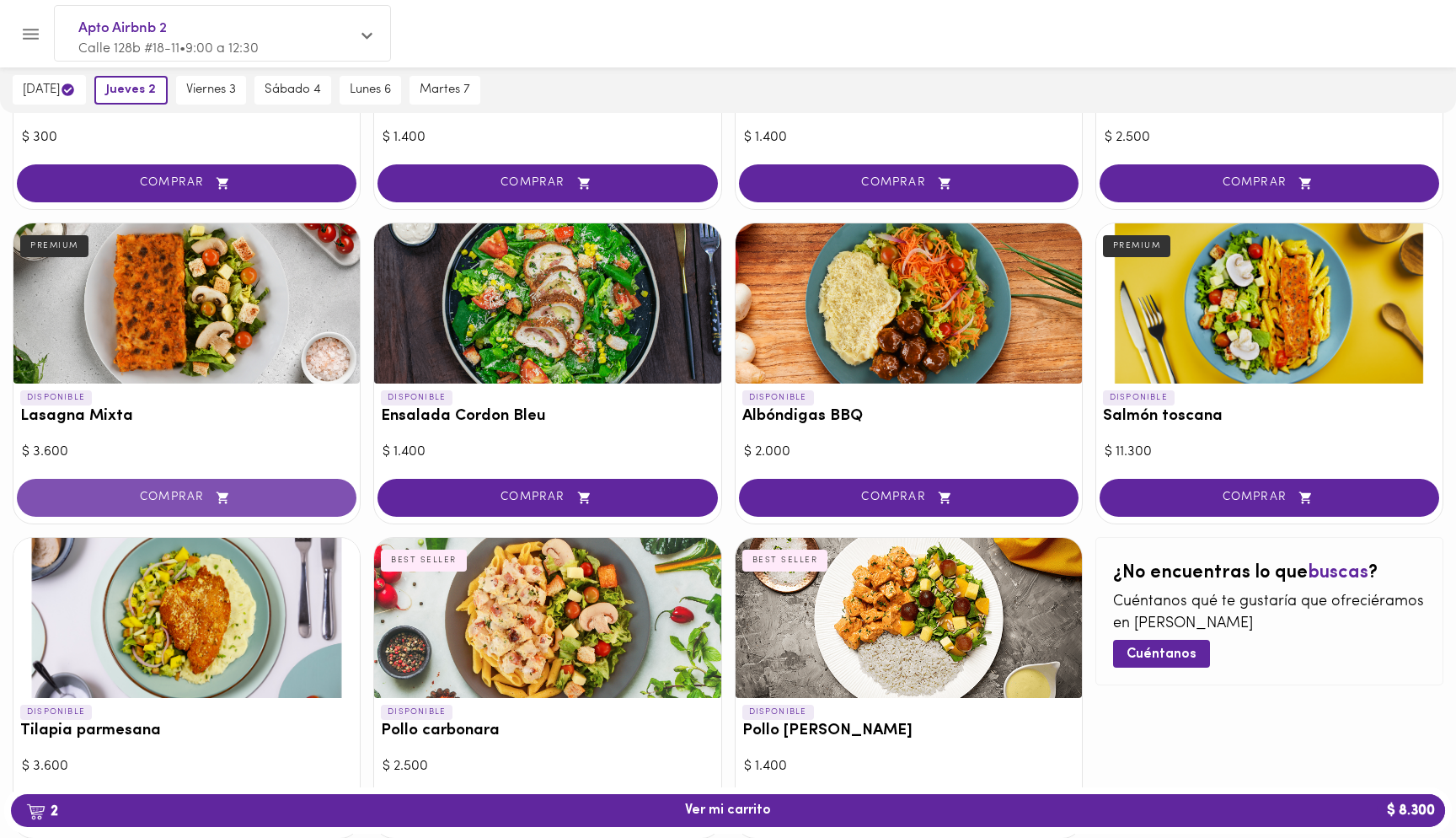
click at [299, 502] on span "COMPRAR" at bounding box center [187, 497] width 298 height 14
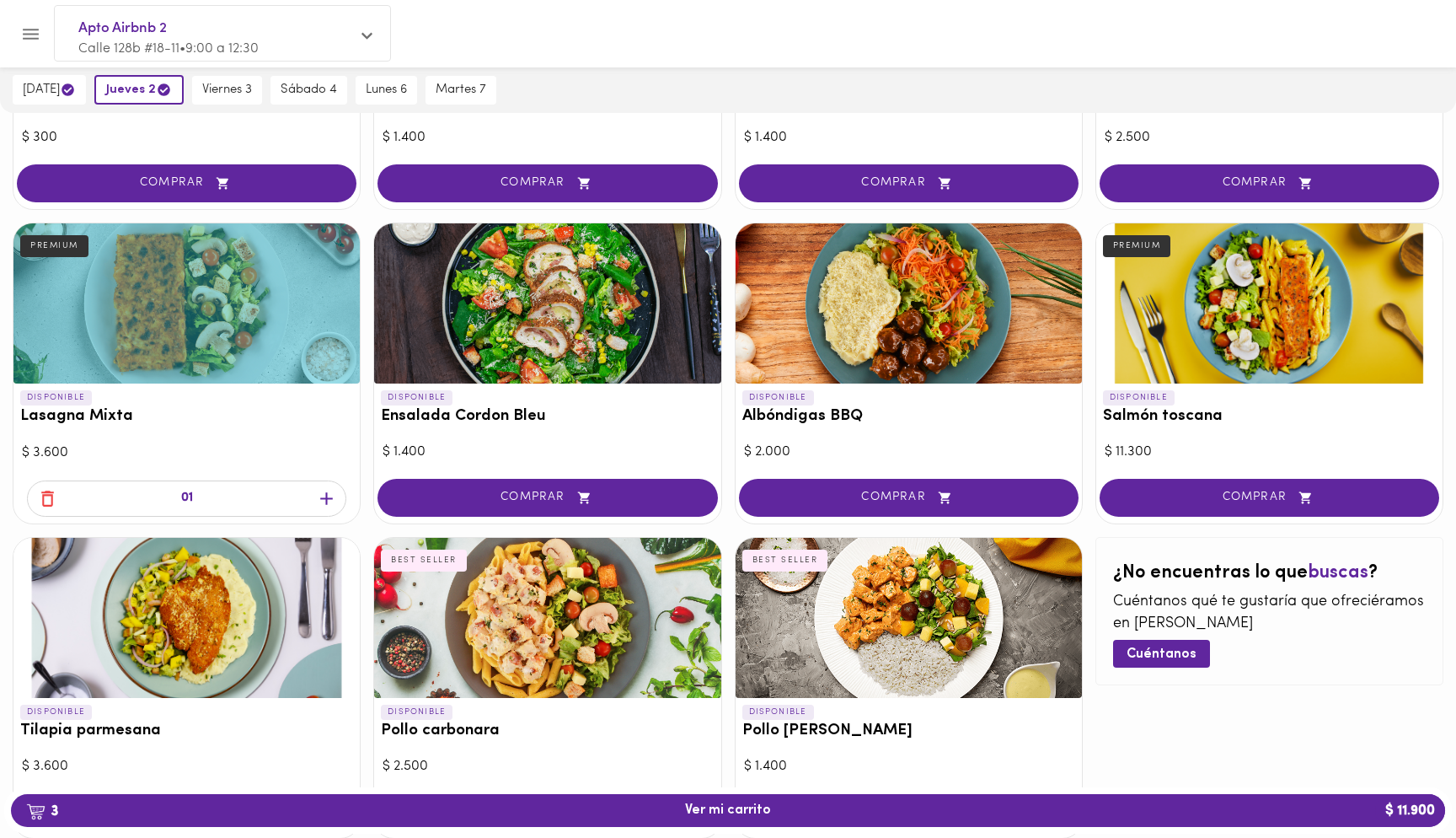
click at [327, 502] on icon "button" at bounding box center [327, 498] width 21 height 21
click at [238, 90] on span "viernes 3" at bounding box center [226, 90] width 50 height 15
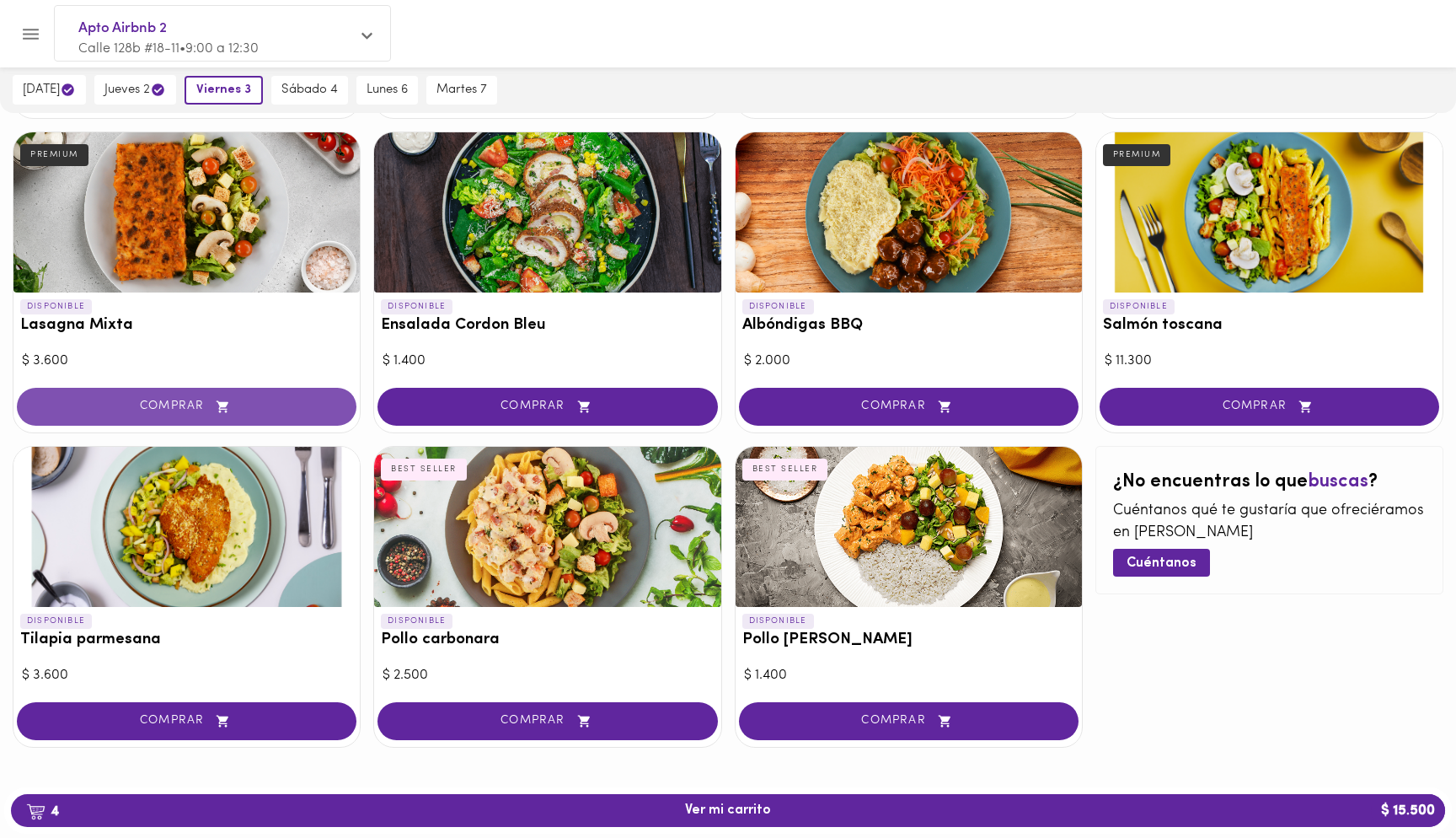
scroll to position [735, 0]
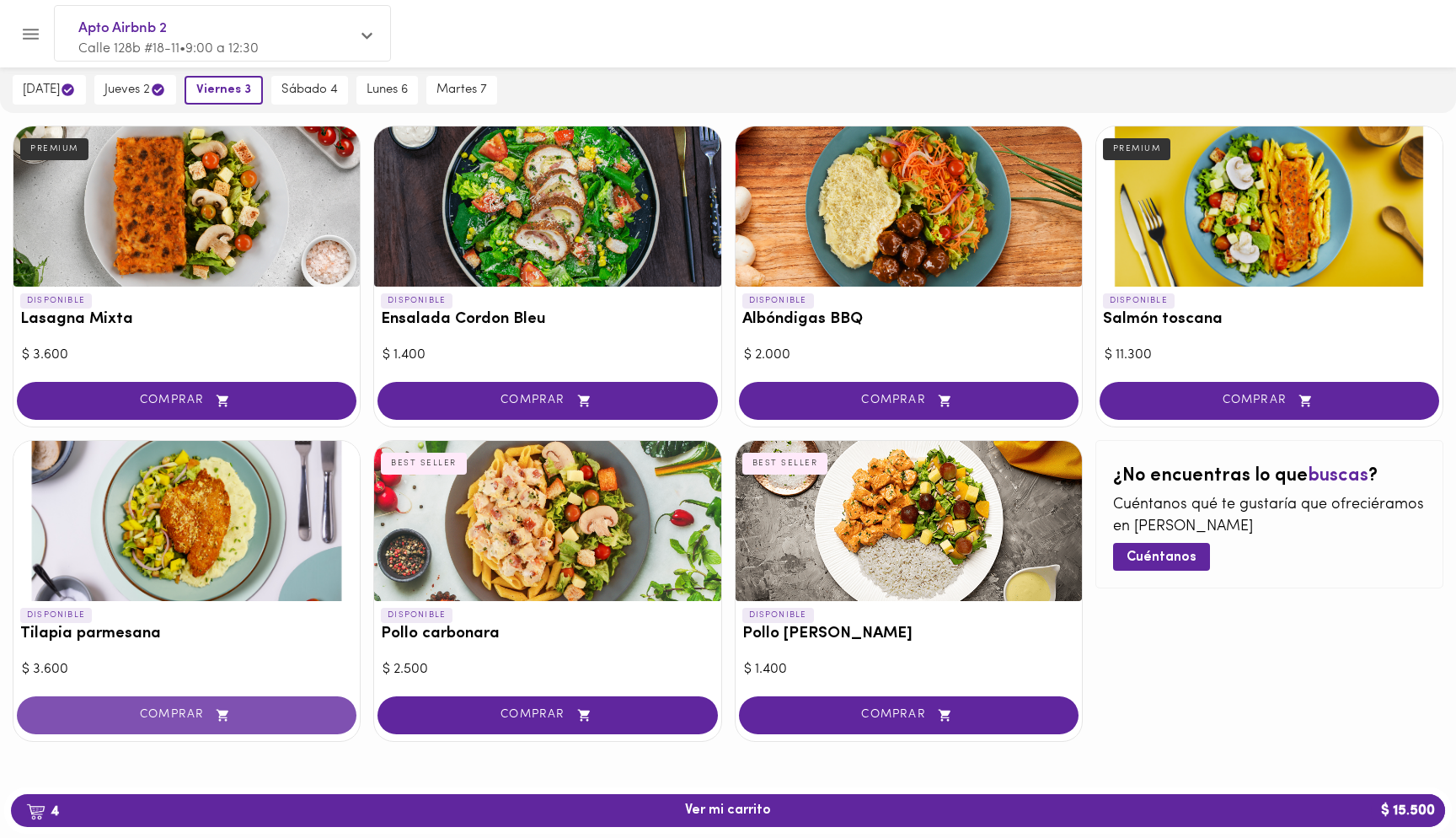
click at [246, 711] on span "COMPRAR" at bounding box center [187, 715] width 298 height 14
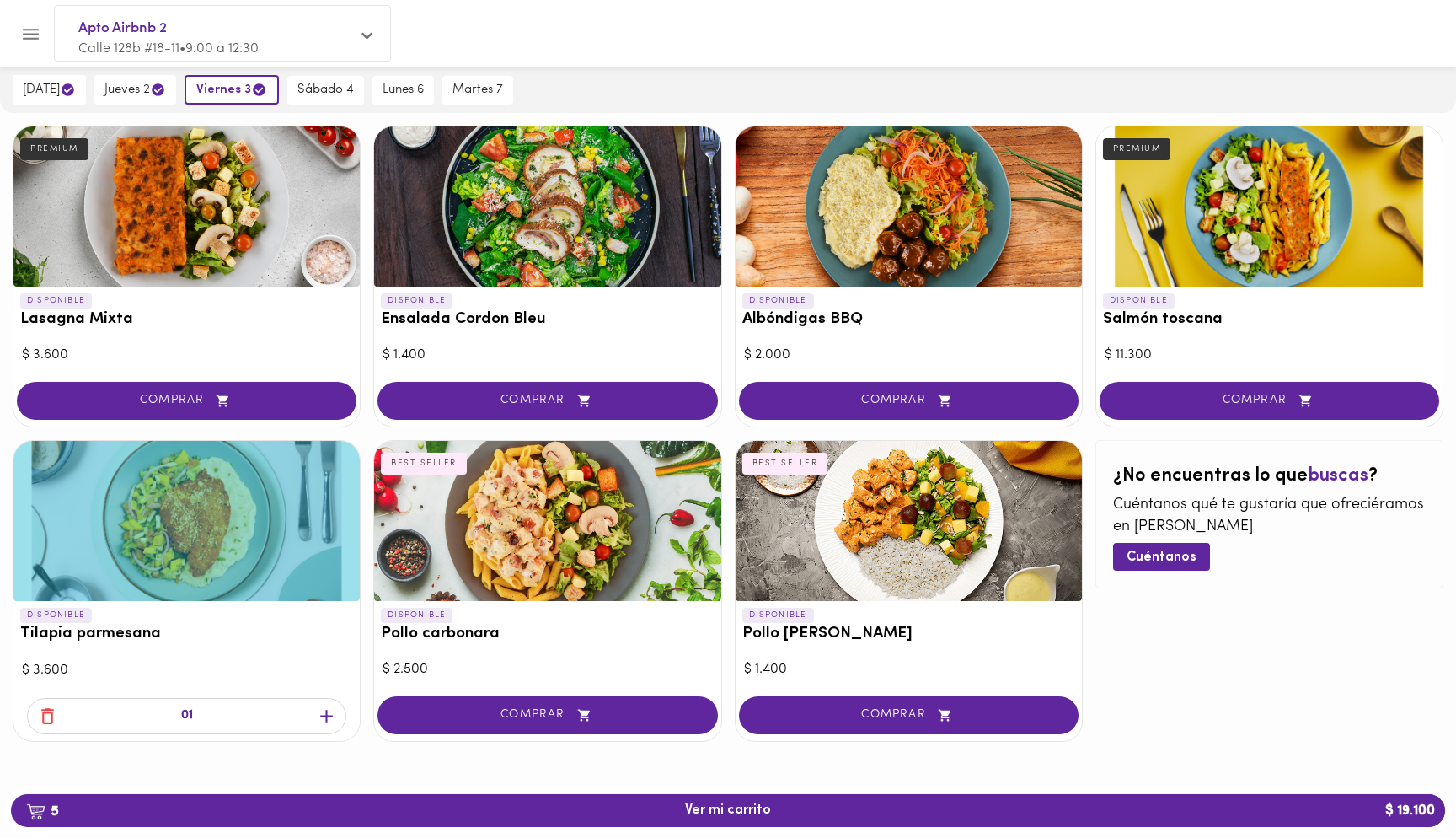
click at [326, 715] on icon "button" at bounding box center [327, 716] width 13 height 13
click at [332, 89] on span "sábado 4" at bounding box center [326, 90] width 57 height 15
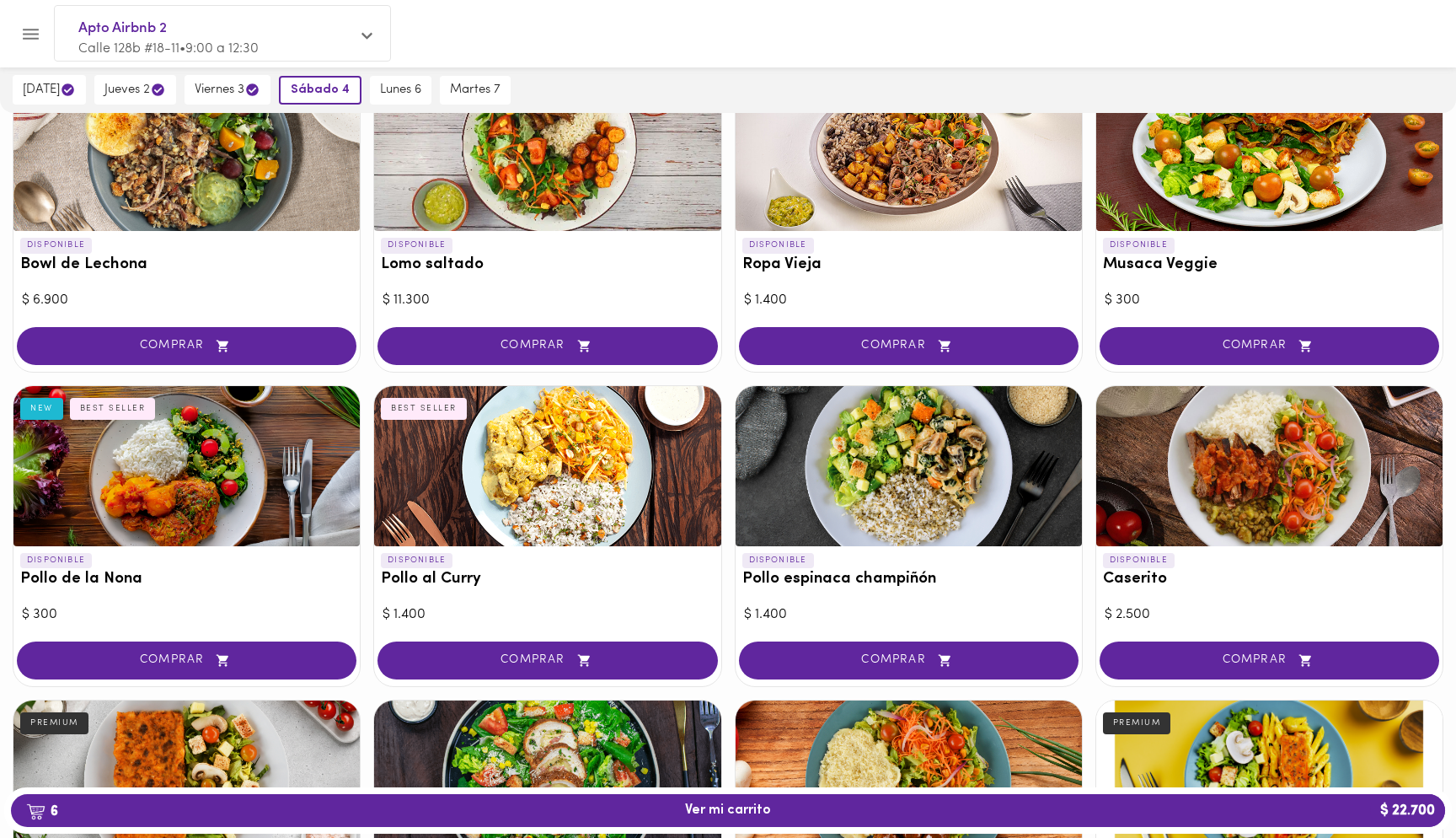
scroll to position [0, 0]
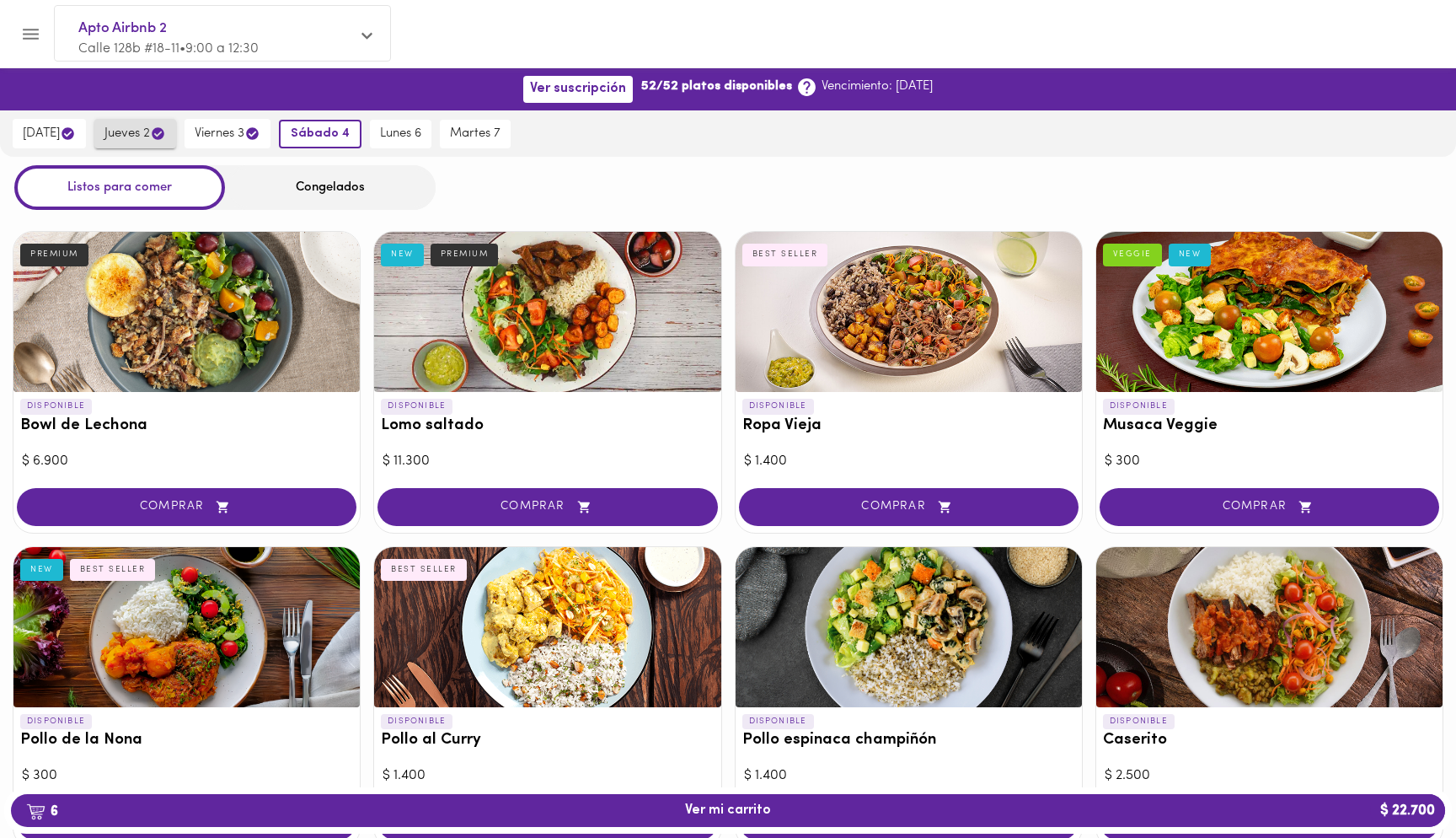
click at [146, 131] on span "jueves 2" at bounding box center [135, 133] width 62 height 16
click at [39, 138] on span "[DATE]" at bounding box center [49, 133] width 53 height 16
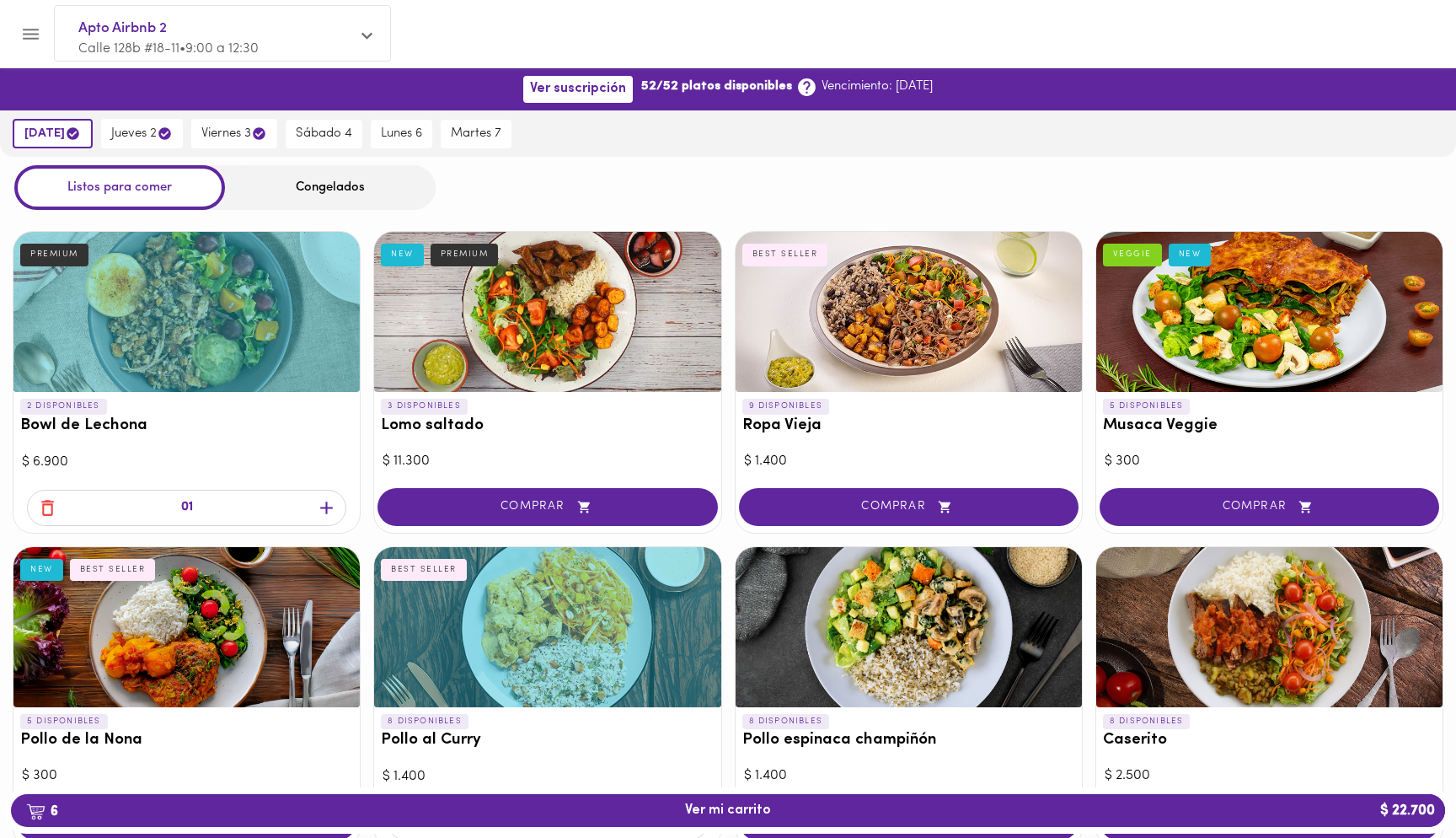
click at [43, 508] on icon "button" at bounding box center [47, 508] width 13 height 16
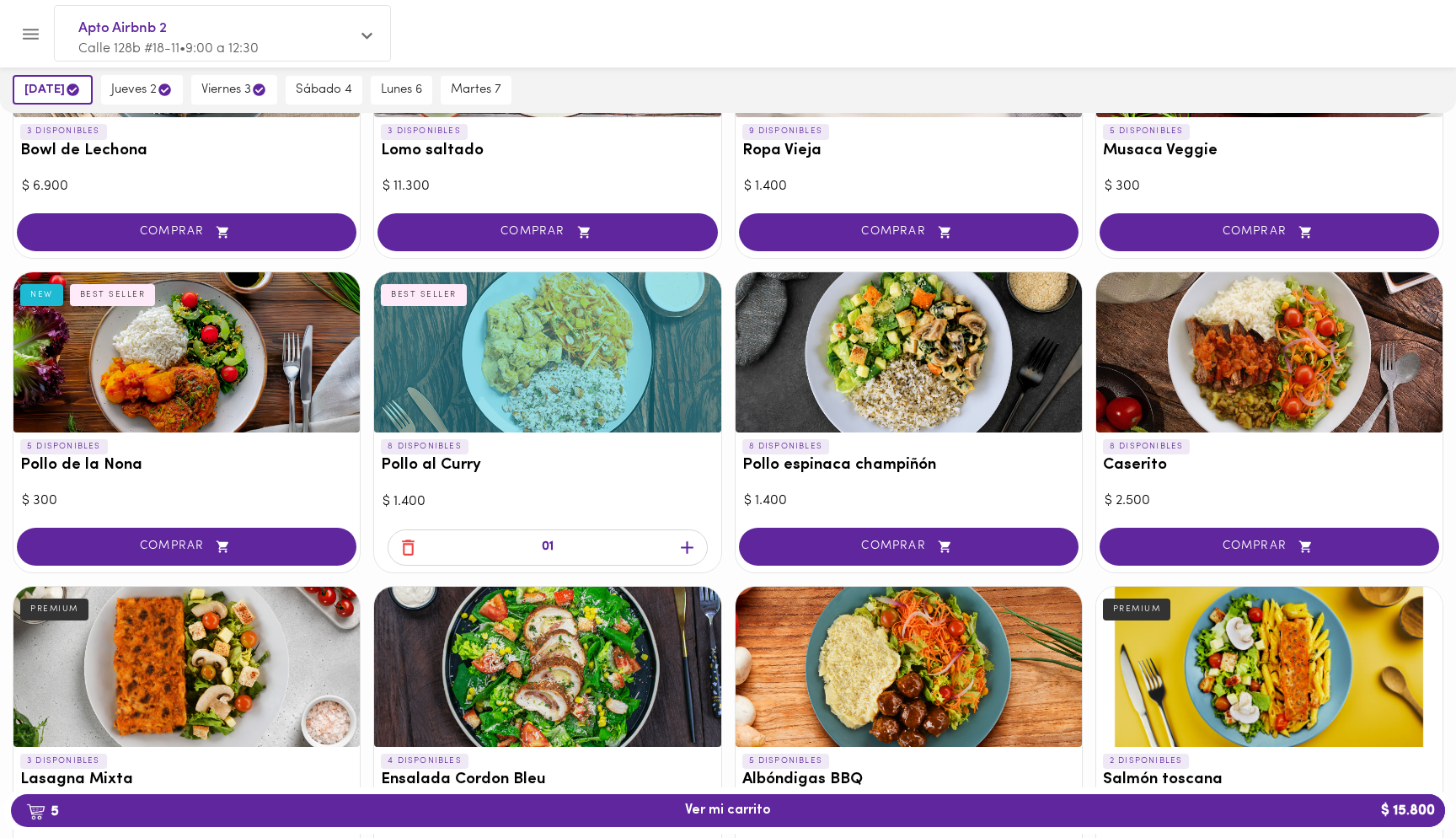
scroll to position [253, 0]
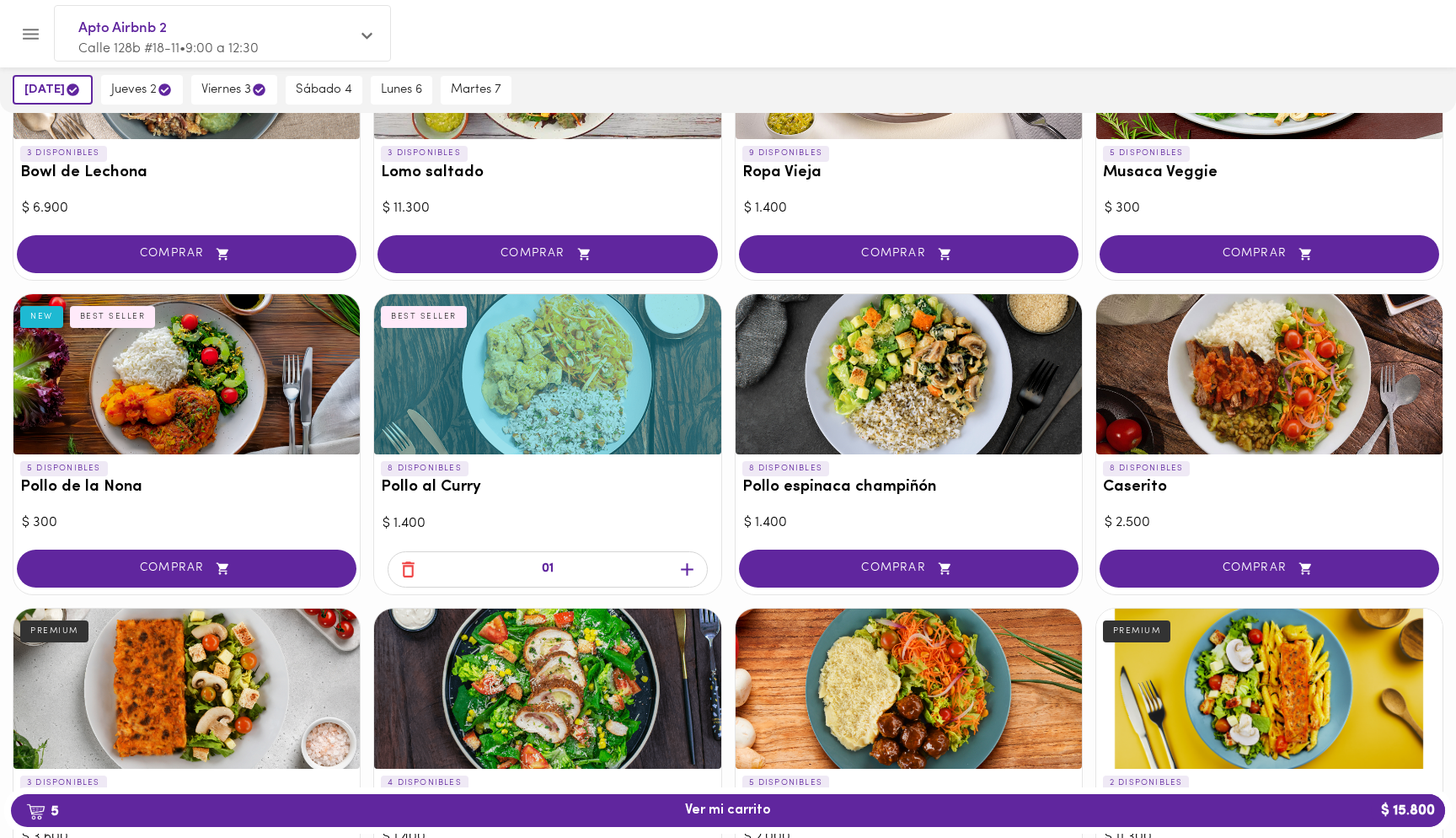
click at [408, 576] on icon "button" at bounding box center [408, 570] width 13 height 16
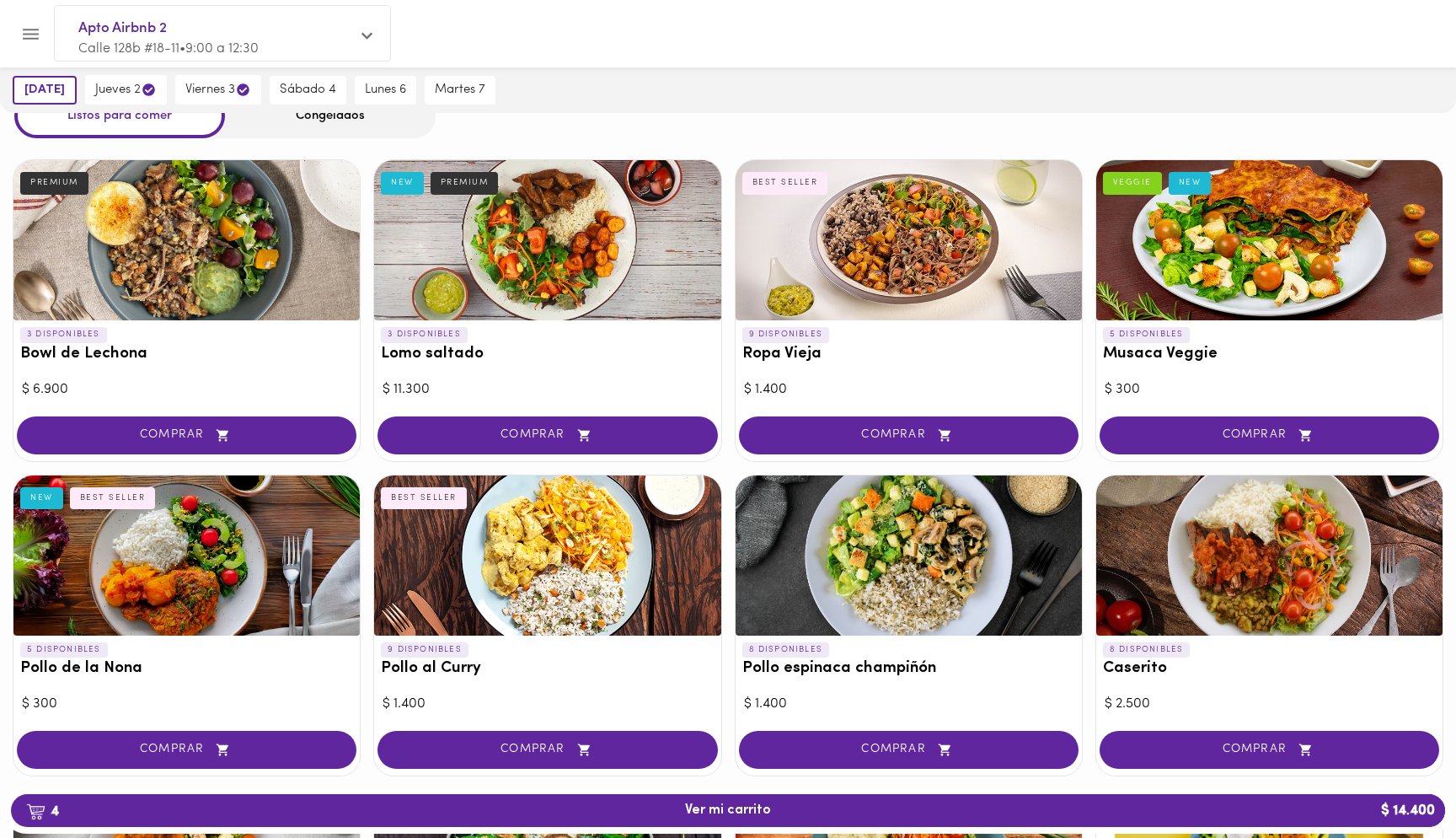
scroll to position [0, 0]
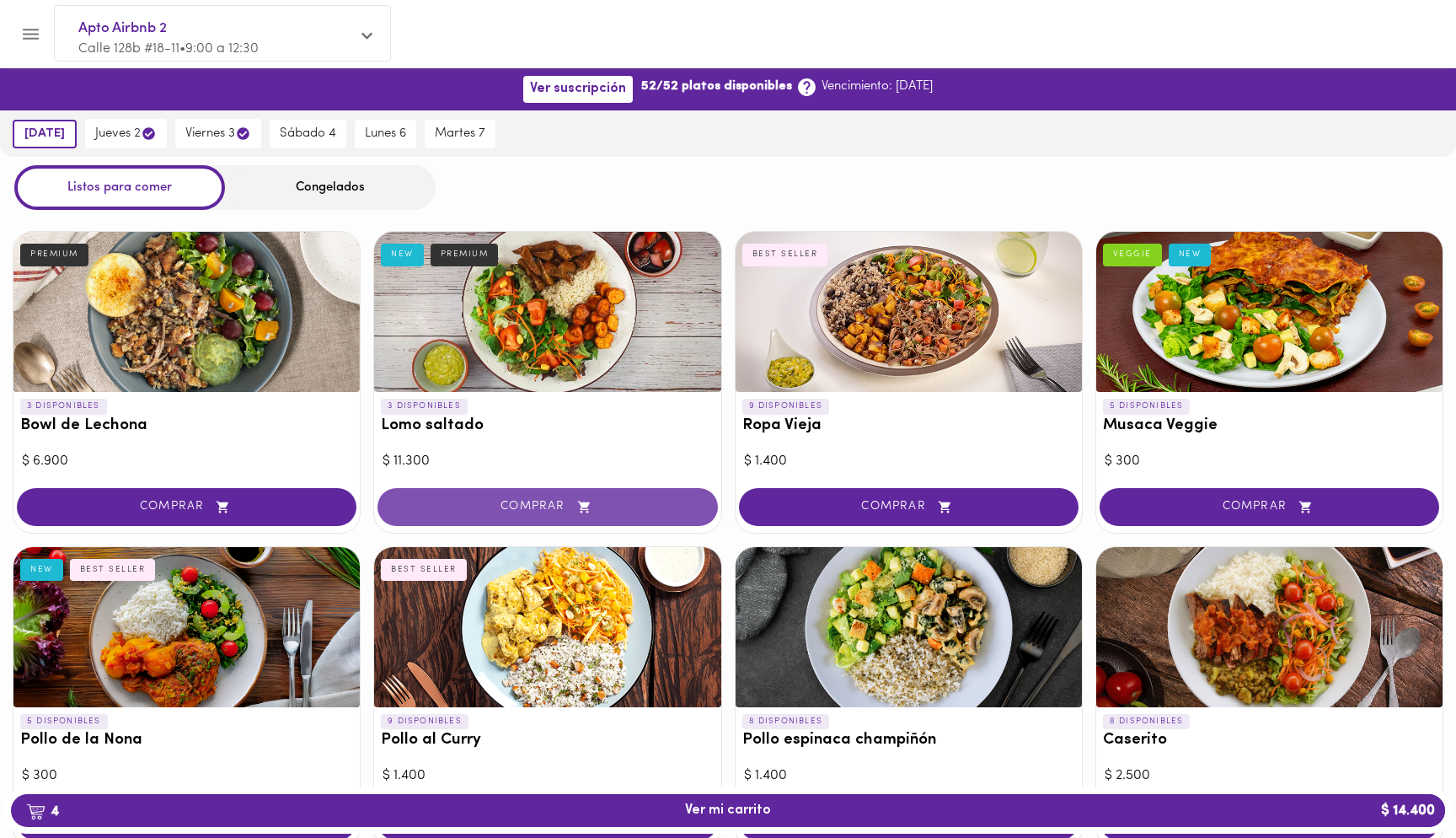
click at [624, 517] on button "COMPRAR" at bounding box center [548, 507] width 340 height 38
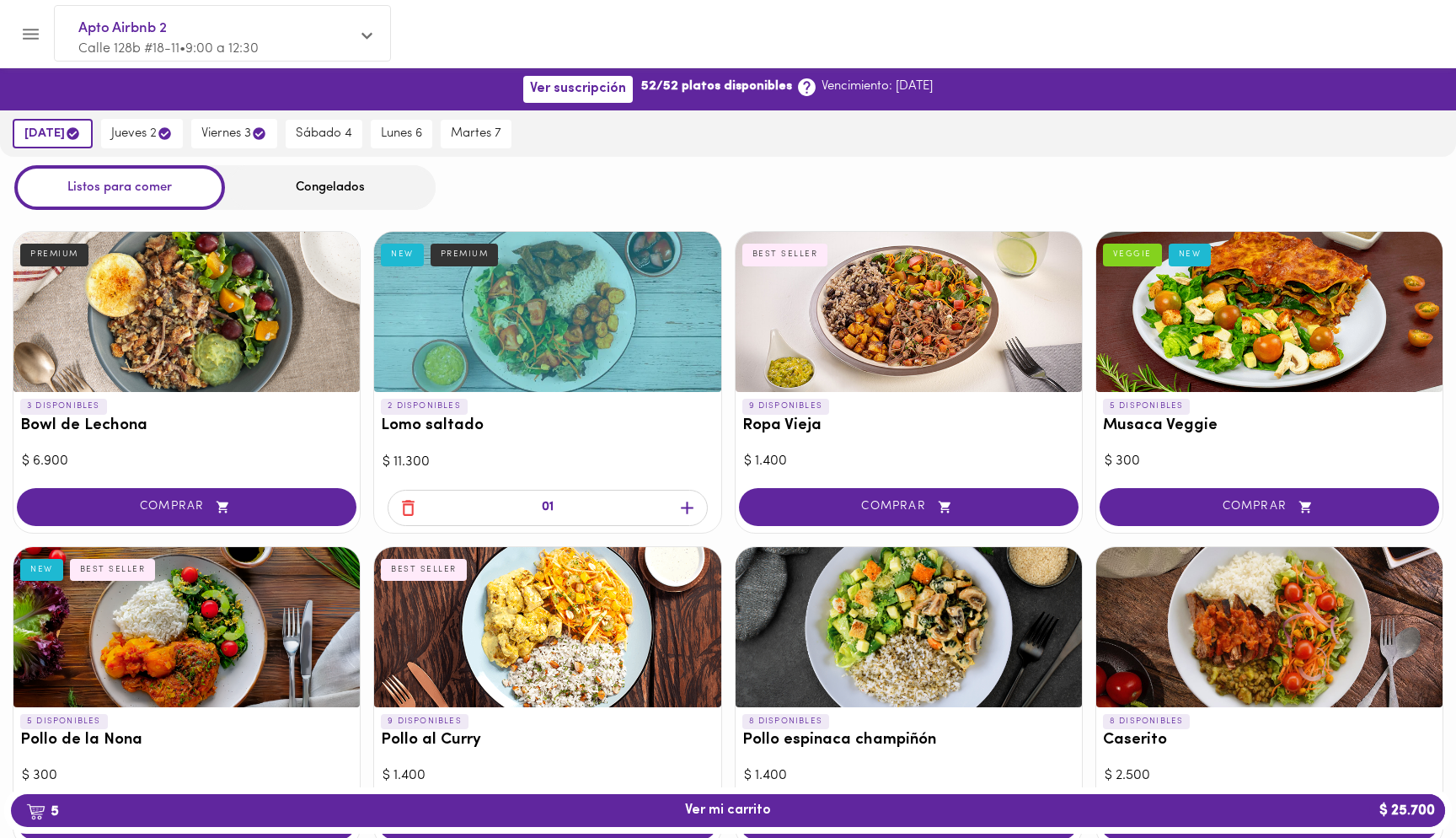
click at [698, 510] on span "button" at bounding box center [687, 508] width 25 height 21
click at [148, 134] on span "jueves 2" at bounding box center [142, 133] width 62 height 16
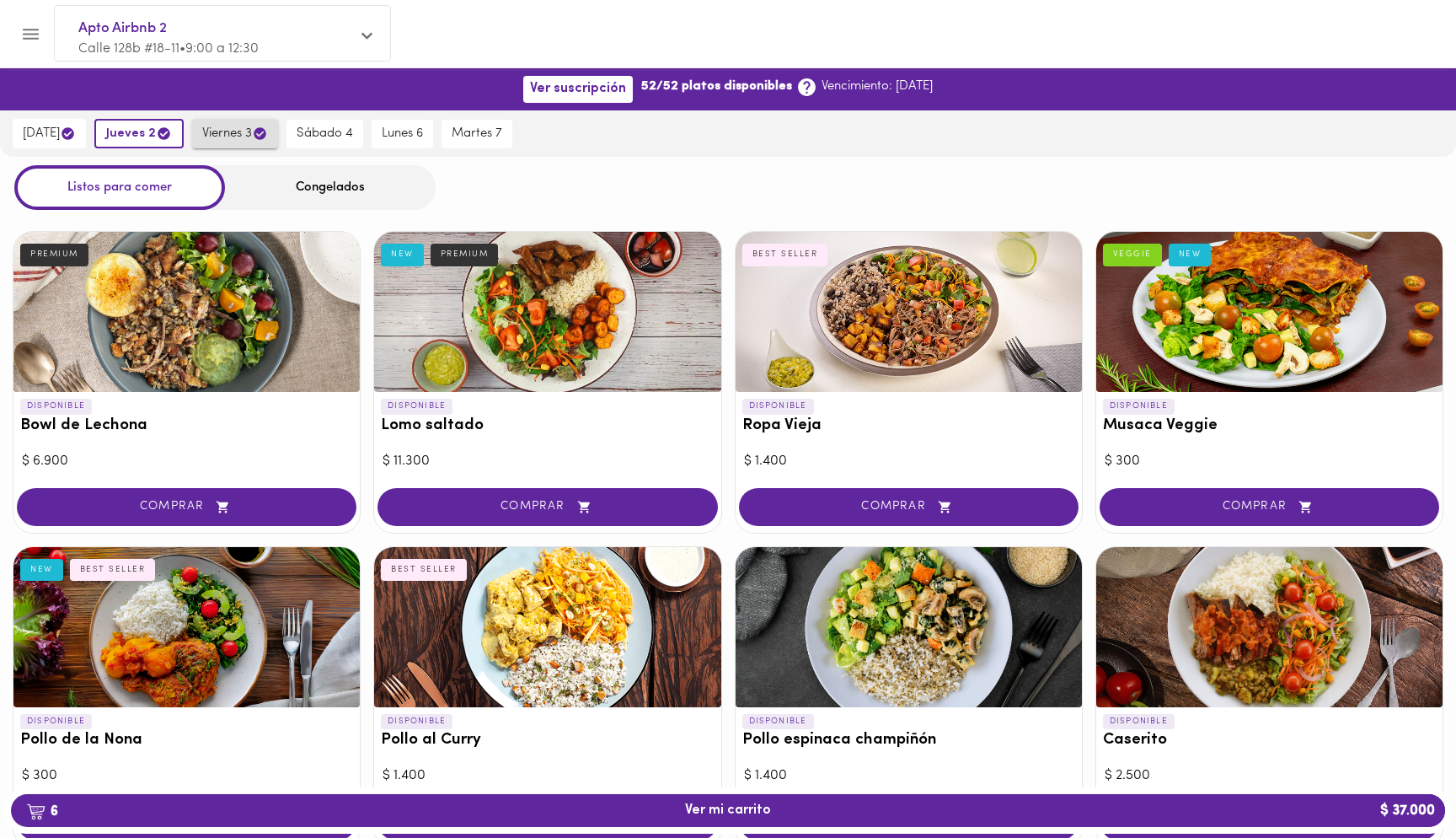
click at [239, 135] on span "viernes 3" at bounding box center [234, 133] width 65 height 16
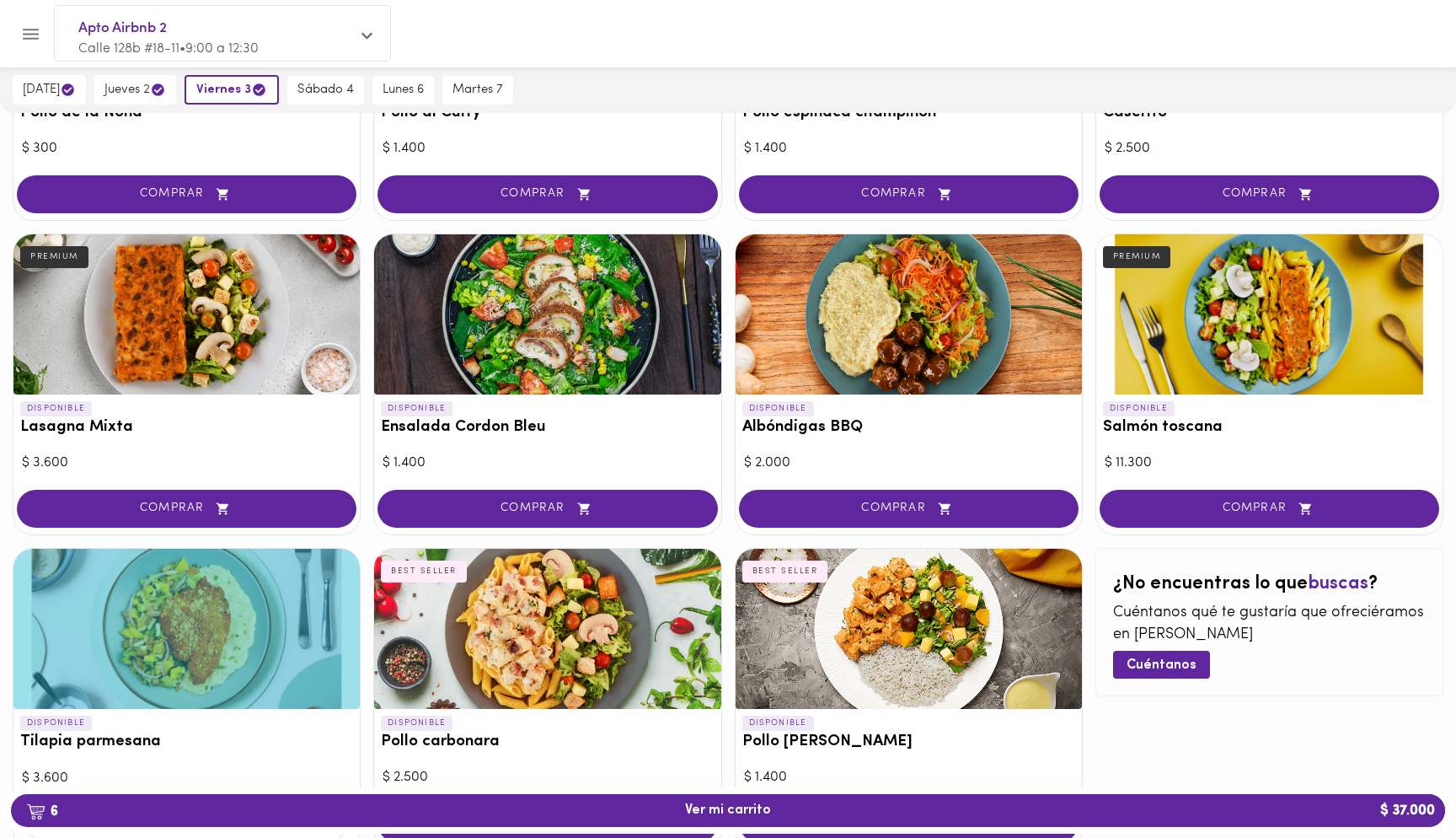
scroll to position [735, 0]
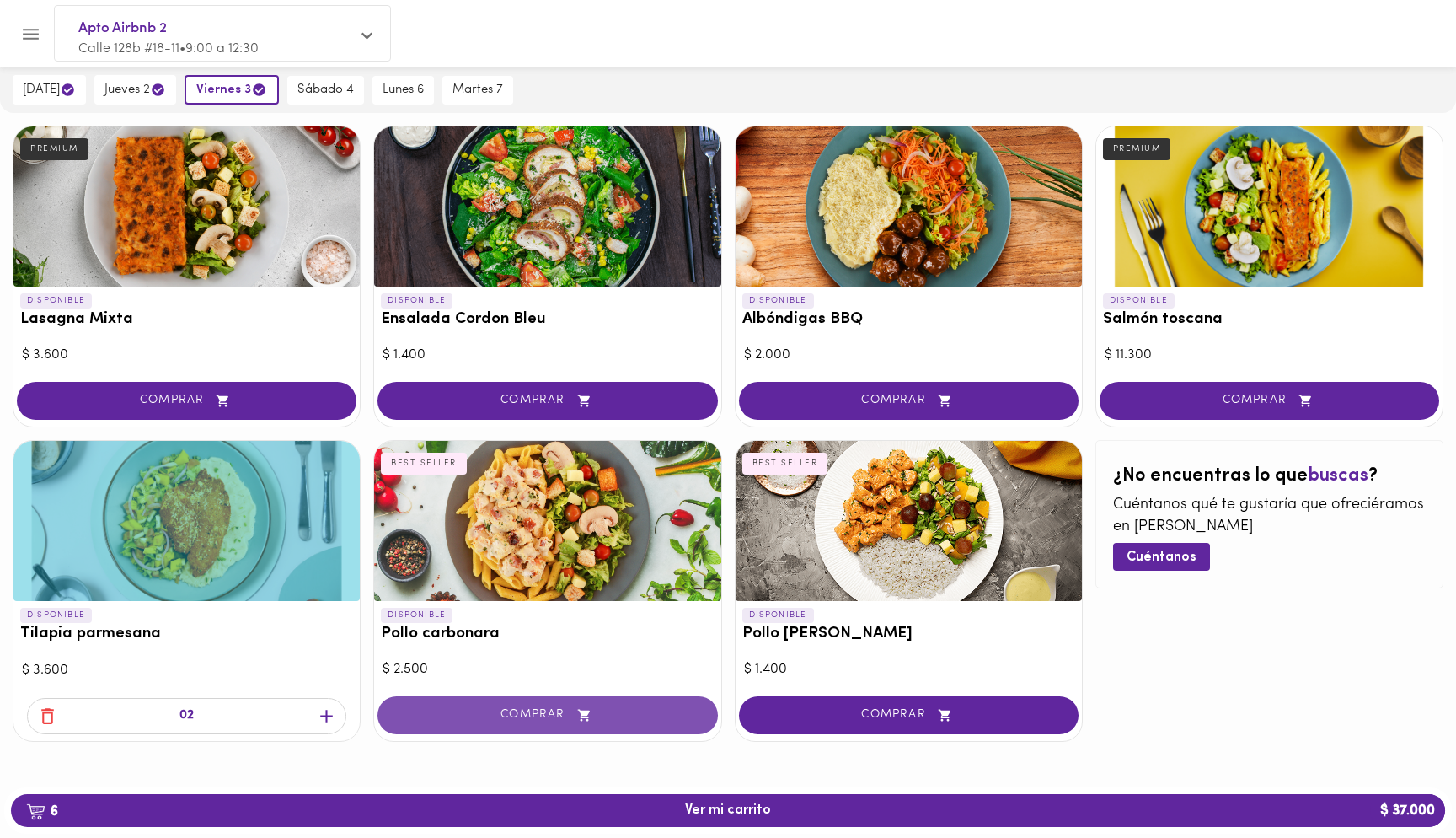
click at [677, 705] on button "COMPRAR" at bounding box center [548, 715] width 340 height 38
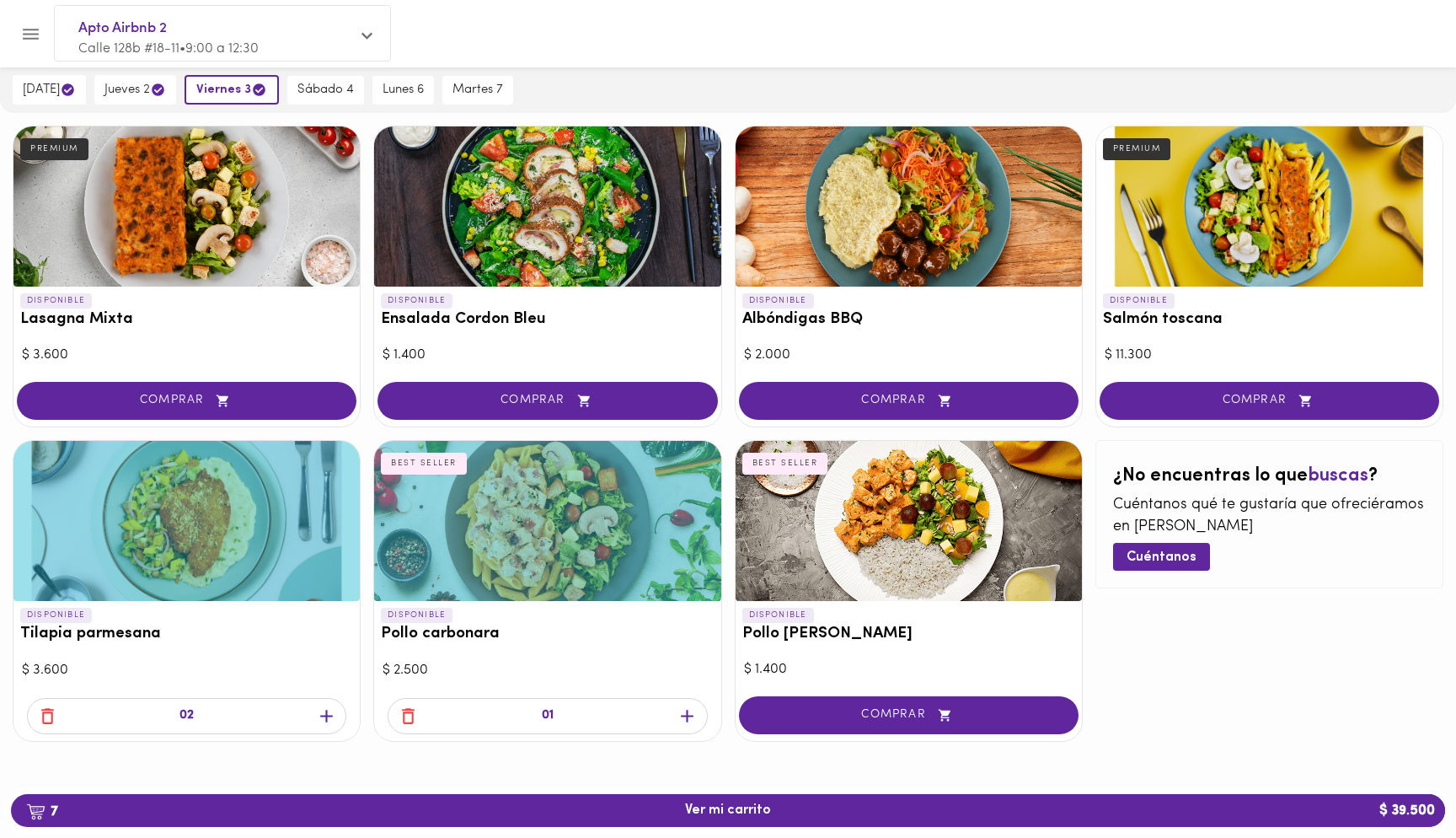
click at [684, 714] on icon "button" at bounding box center [687, 716] width 13 height 13
click at [337, 94] on span "sábado 4" at bounding box center [326, 90] width 57 height 15
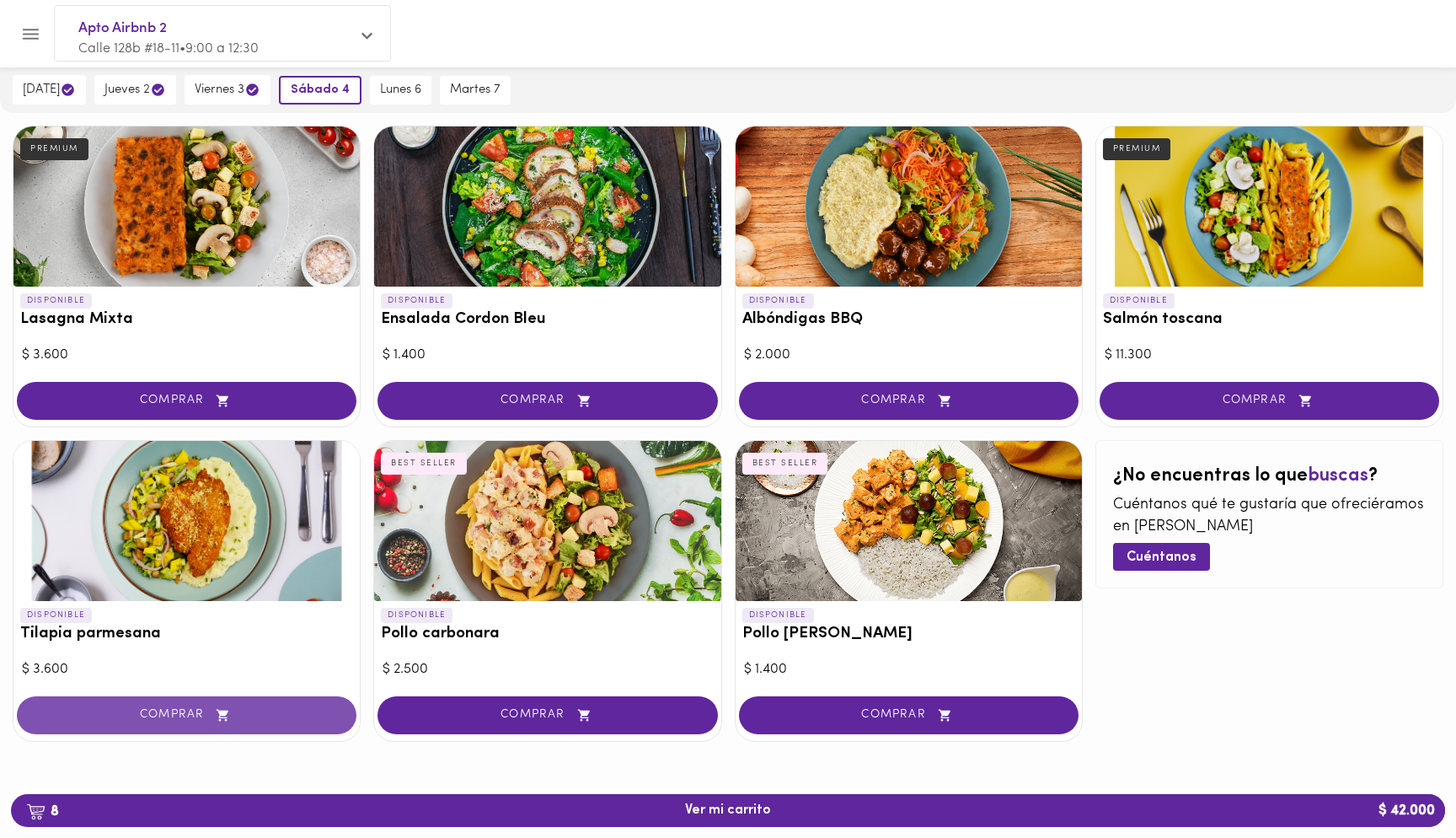
click at [280, 720] on span "COMPRAR" at bounding box center [187, 715] width 298 height 14
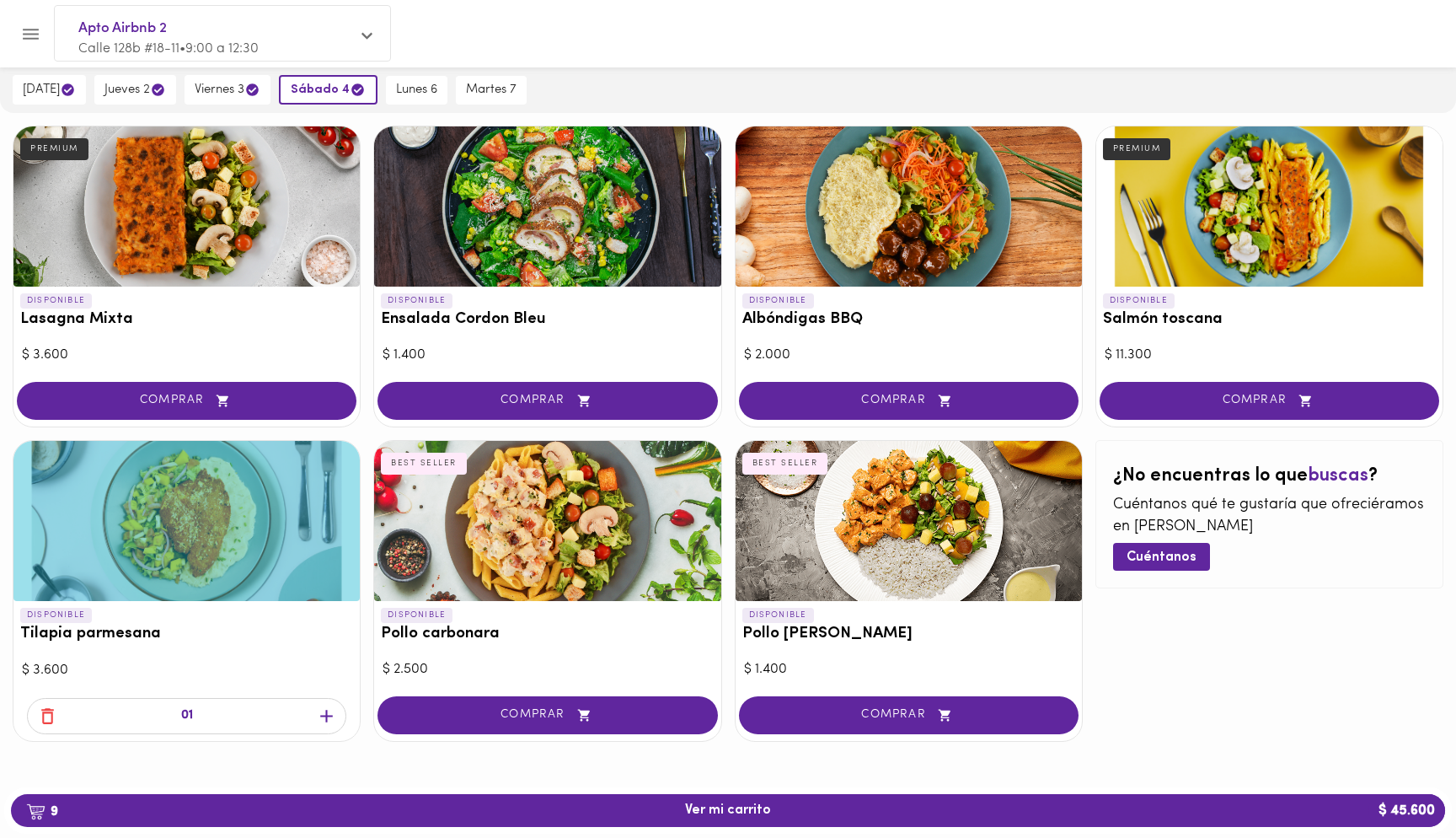
click at [329, 720] on icon "button" at bounding box center [327, 716] width 21 height 21
click at [437, 91] on span "lunes 6" at bounding box center [416, 90] width 41 height 15
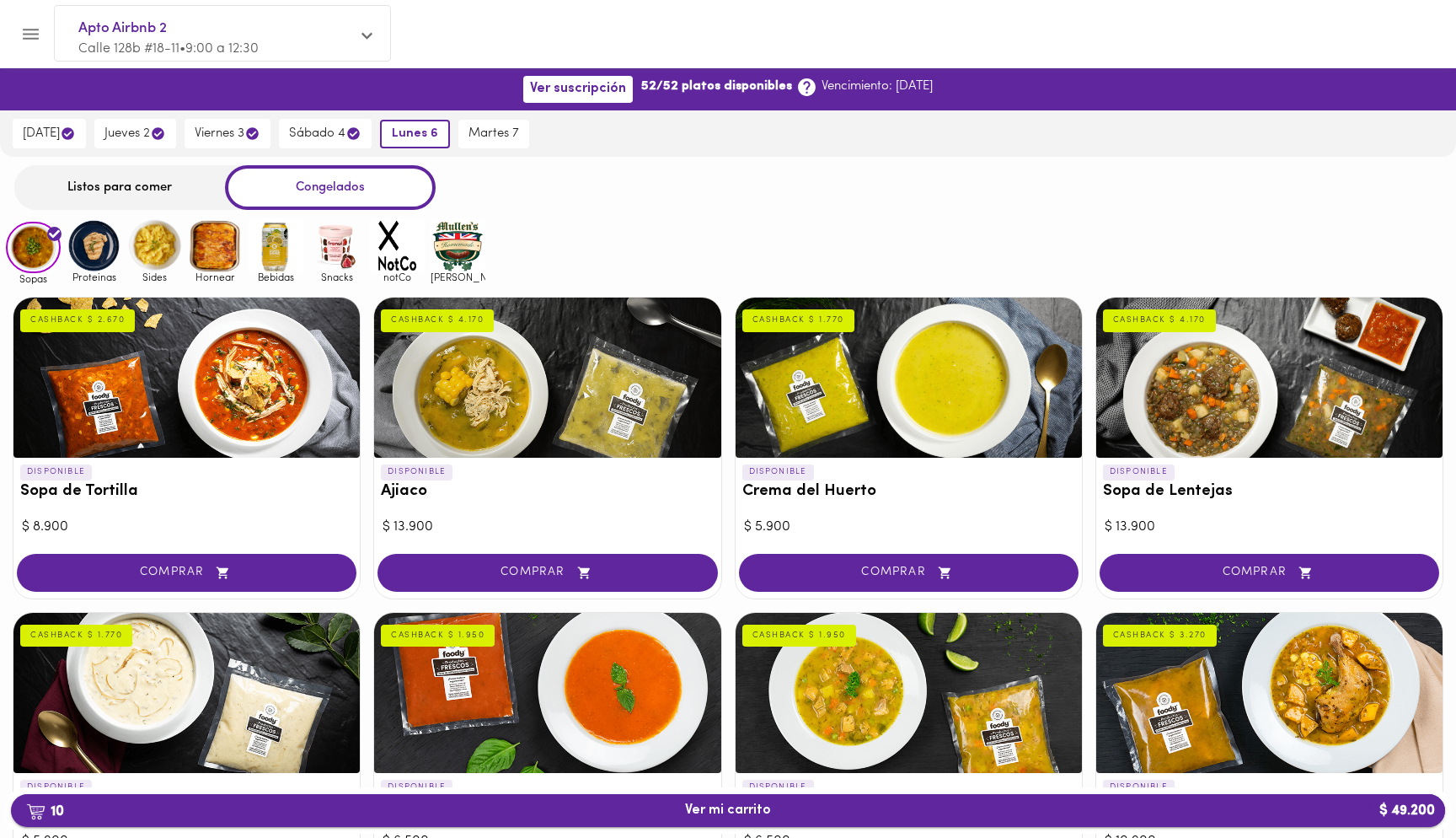
click at [465, 812] on span "10 Ver mi carrito $ 49.200" at bounding box center [728, 810] width 1407 height 16
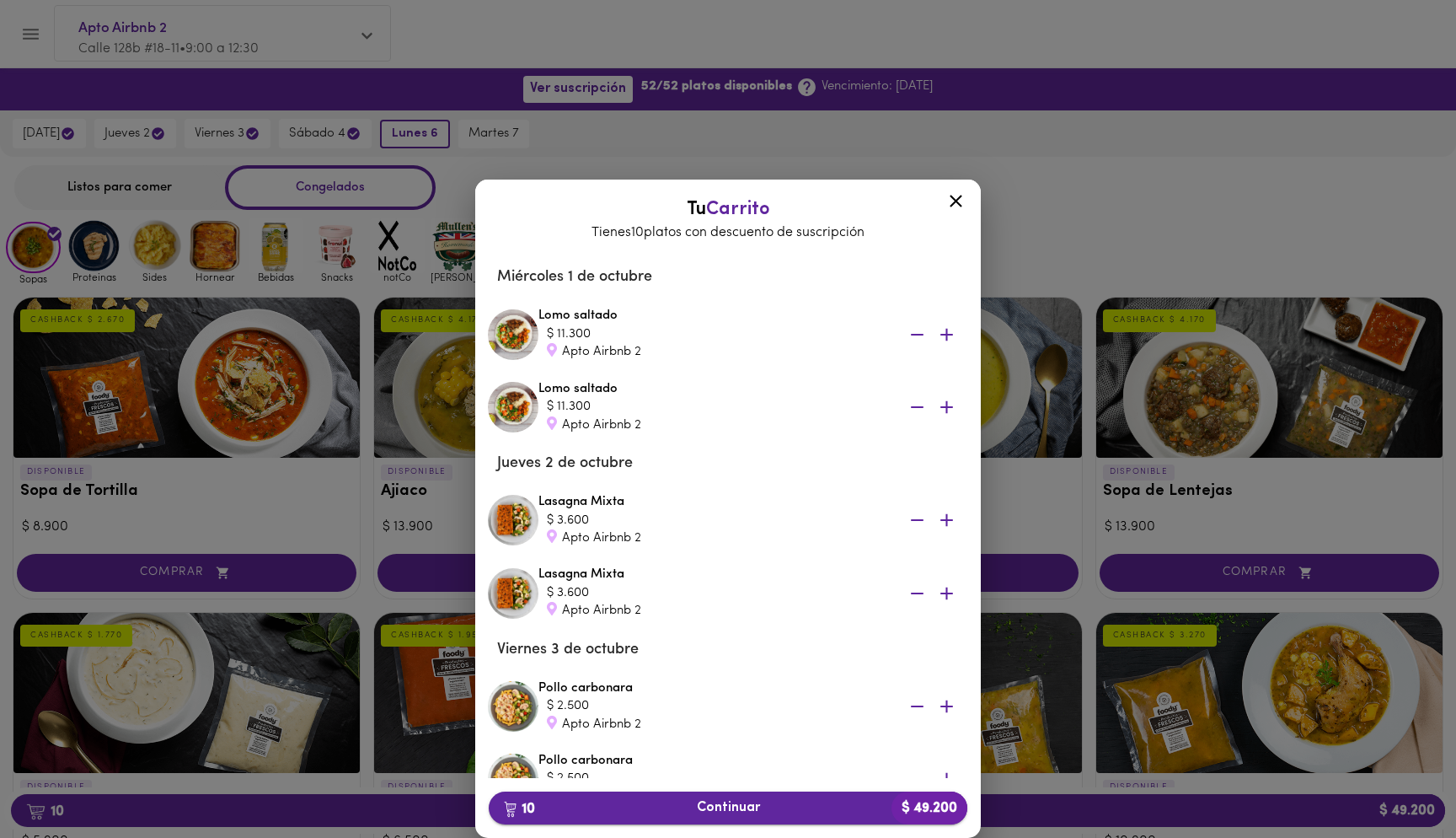
click at [802, 808] on span "10 Continuar $ 49.200" at bounding box center [728, 808] width 452 height 16
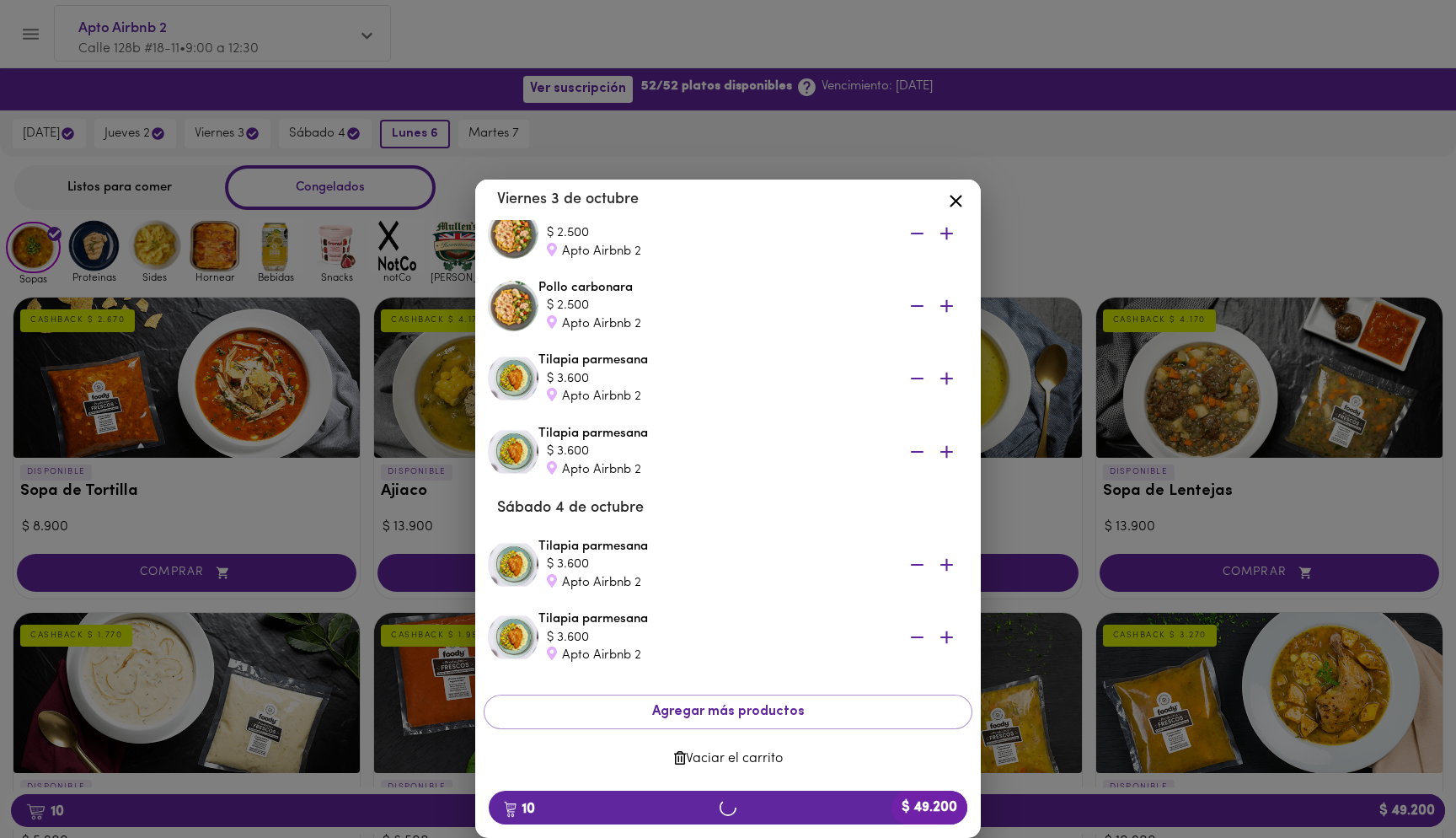
scroll to position [480, 0]
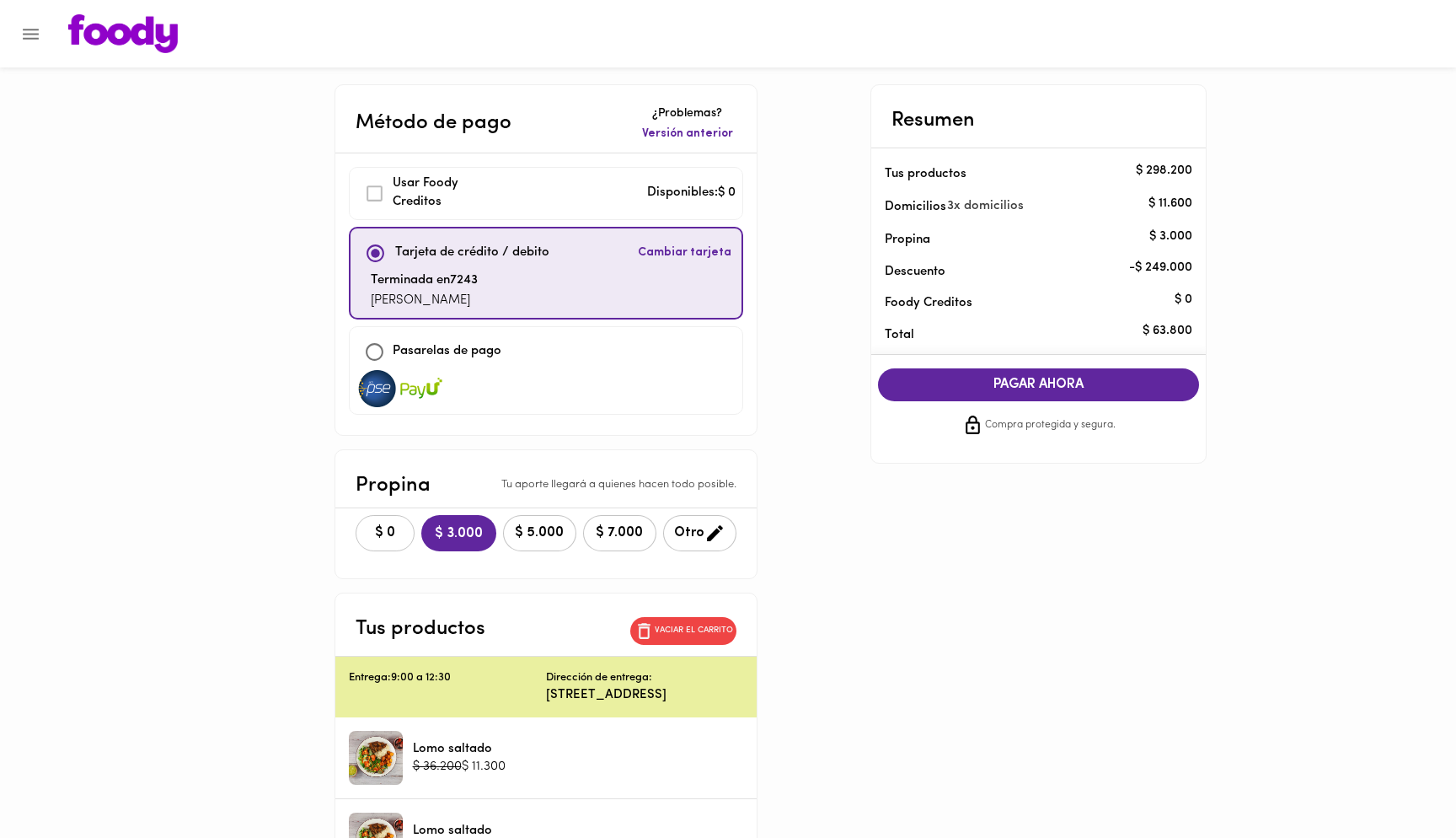
click at [392, 538] on span "$ 0" at bounding box center [385, 533] width 37 height 16
click at [1068, 383] on span "PAGAR AHORA" at bounding box center [1039, 385] width 288 height 16
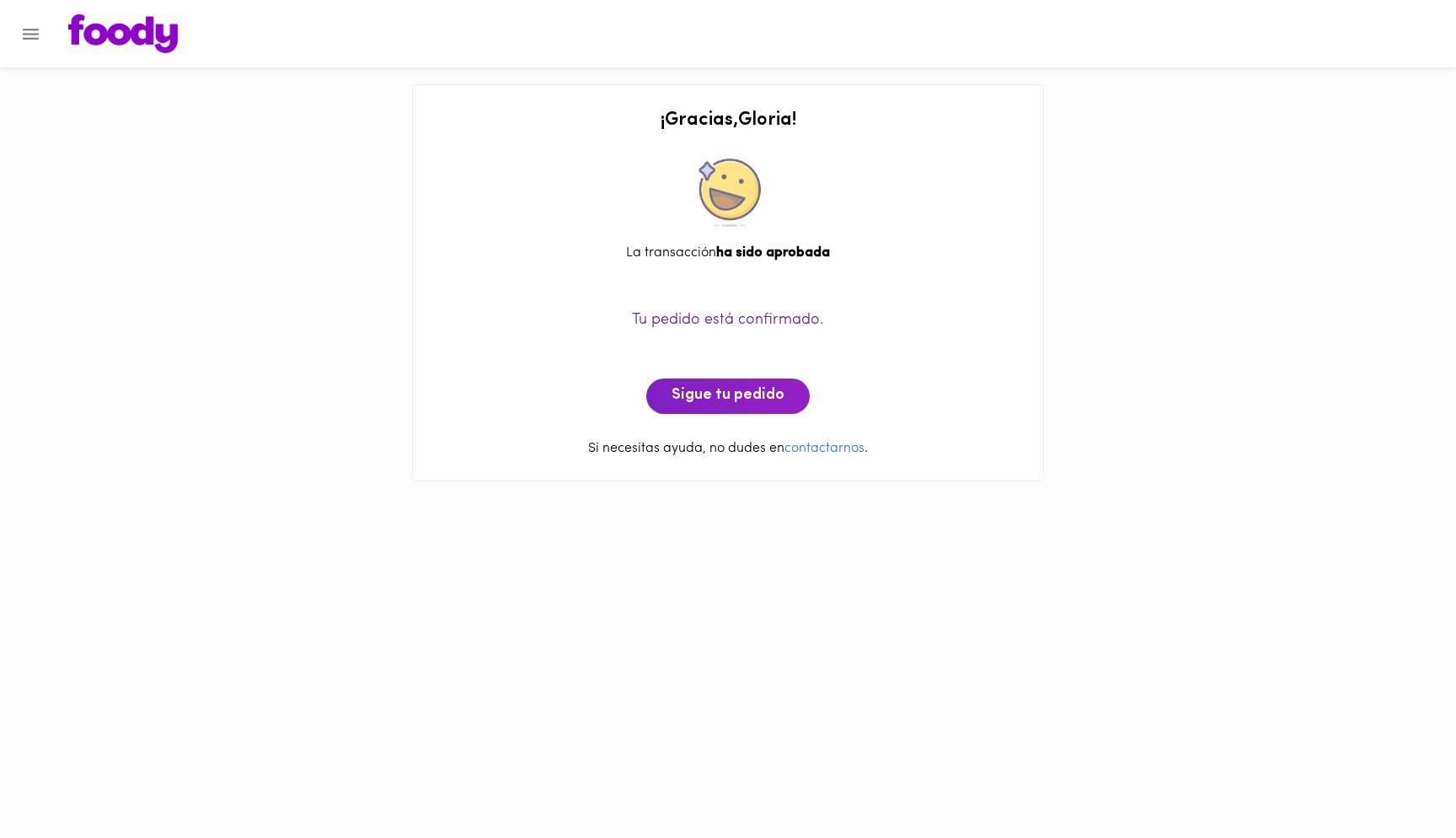
click at [30, 31] on icon "Menu" at bounding box center [30, 34] width 21 height 21
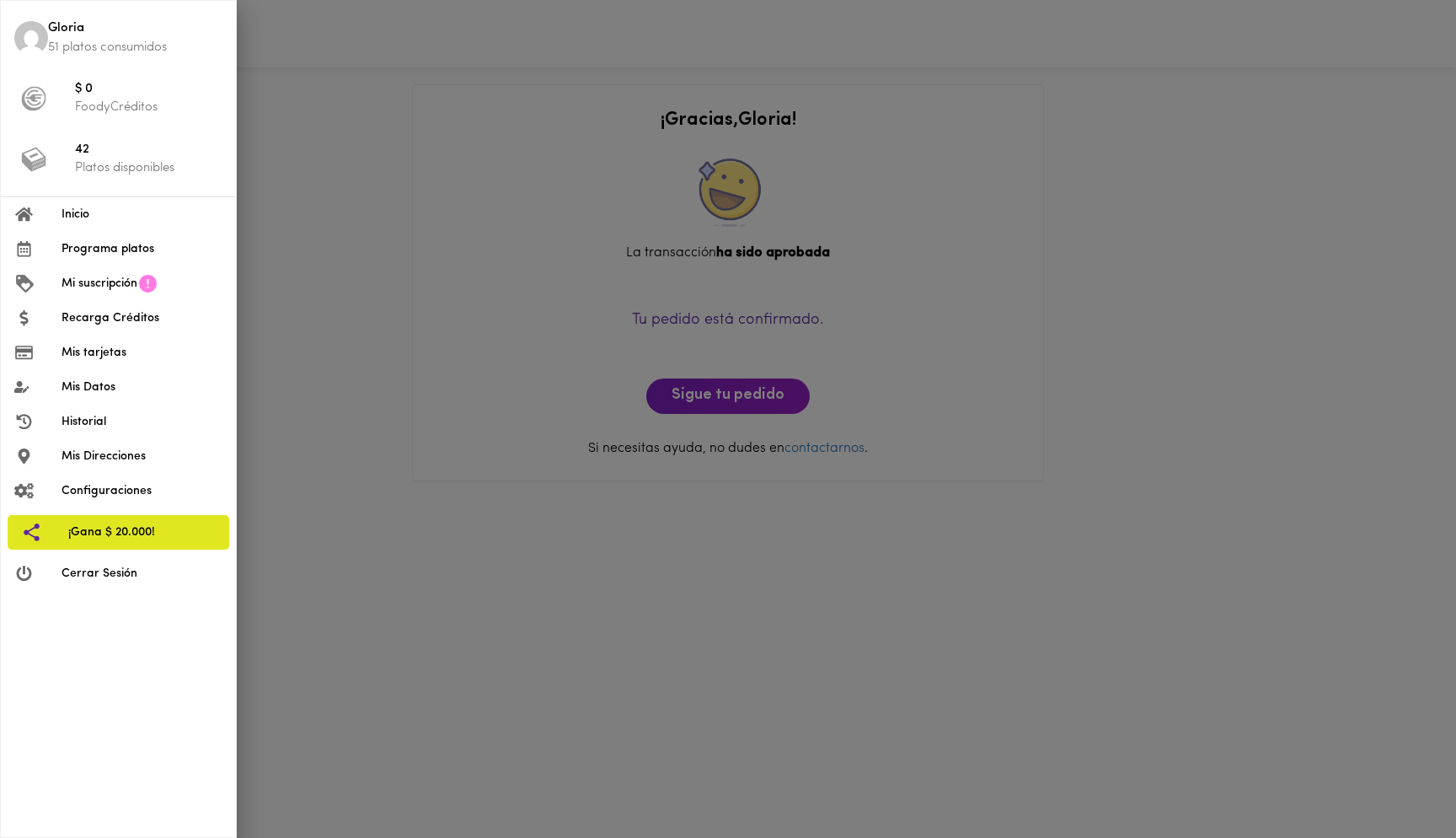
click at [81, 215] on span "Inicio" at bounding box center [142, 214] width 161 height 17
